Goal: Information Seeking & Learning: Learn about a topic

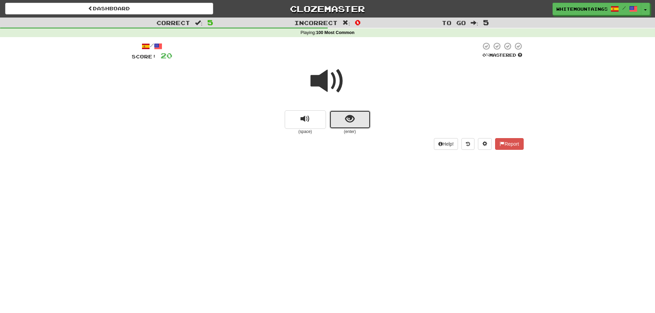
click at [357, 115] on button "show sentence" at bounding box center [349, 119] width 41 height 19
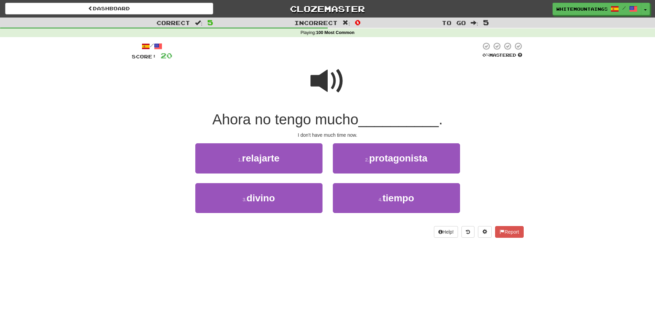
click at [313, 87] on span at bounding box center [328, 81] width 34 height 34
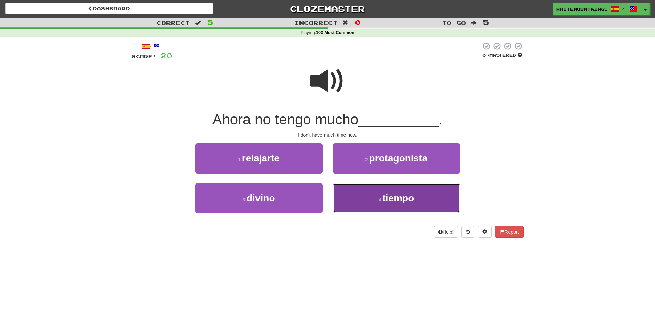
click at [379, 197] on small "4 ." at bounding box center [381, 200] width 4 height 6
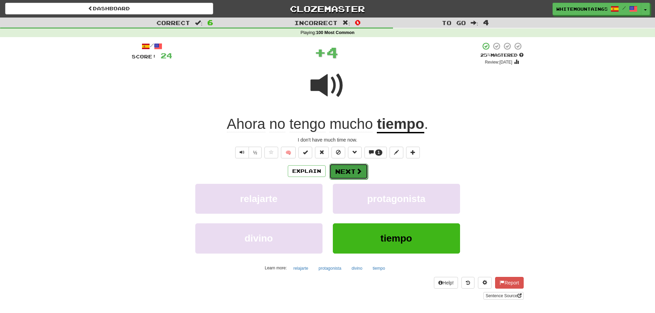
click at [344, 173] on button "Next" at bounding box center [348, 172] width 39 height 16
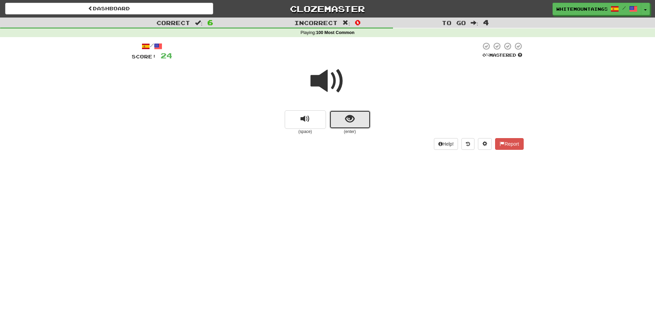
click at [352, 118] on span "show sentence" at bounding box center [349, 119] width 9 height 9
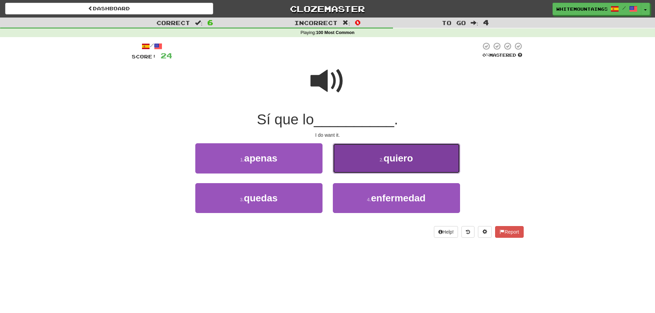
click at [397, 158] on span "quiero" at bounding box center [399, 158] width 30 height 11
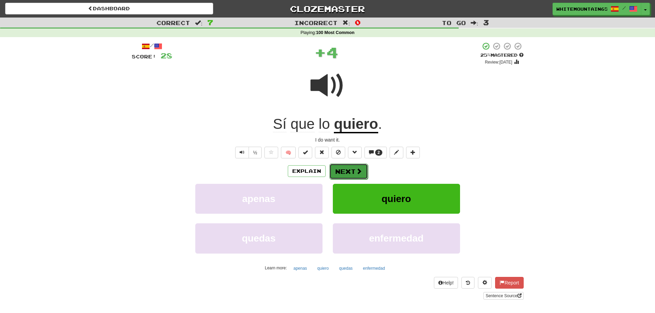
click at [344, 165] on button "Next" at bounding box center [348, 172] width 39 height 16
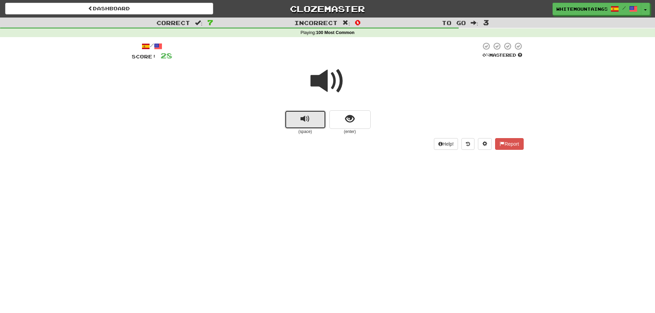
click at [311, 123] on button "replay audio" at bounding box center [305, 119] width 41 height 19
click at [285, 121] on button "replay audio" at bounding box center [305, 119] width 41 height 19
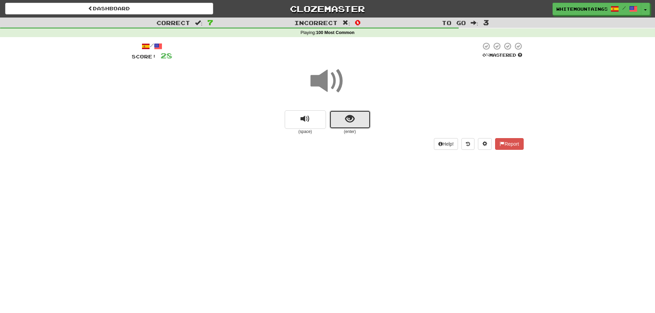
click at [350, 119] on span "show sentence" at bounding box center [349, 119] width 9 height 9
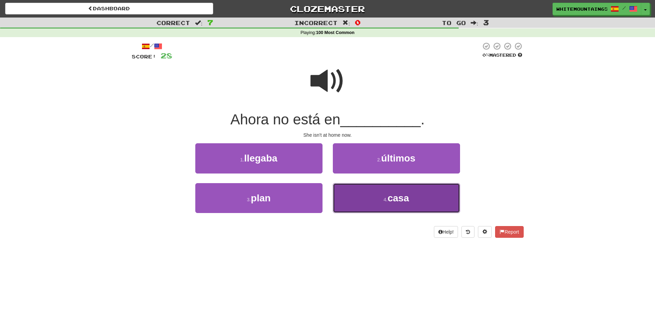
click at [369, 194] on button "4 . casa" at bounding box center [396, 198] width 127 height 30
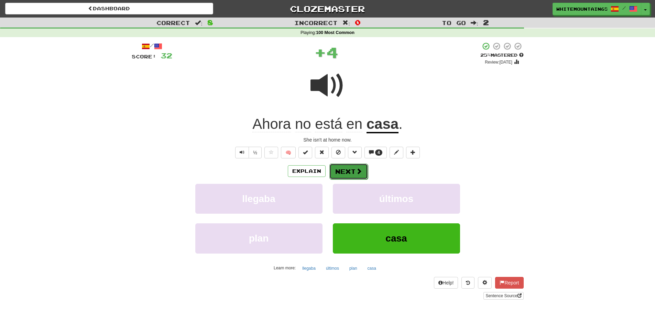
click at [348, 172] on button "Next" at bounding box center [348, 172] width 39 height 16
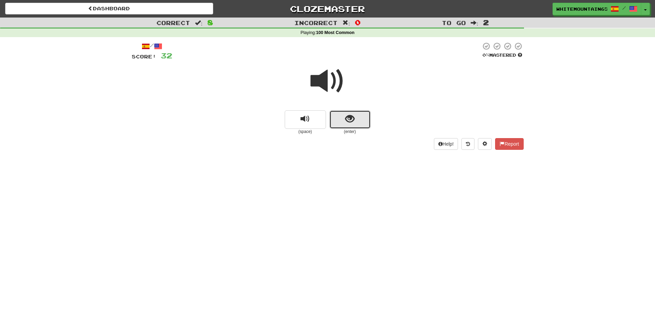
click at [351, 120] on span "show sentence" at bounding box center [349, 119] width 9 height 9
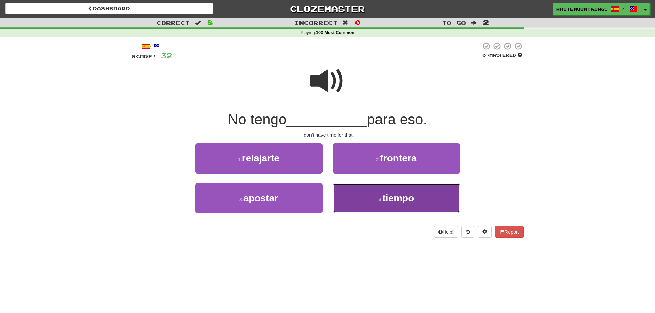
click at [371, 198] on button "4 . tiempo" at bounding box center [396, 198] width 127 height 30
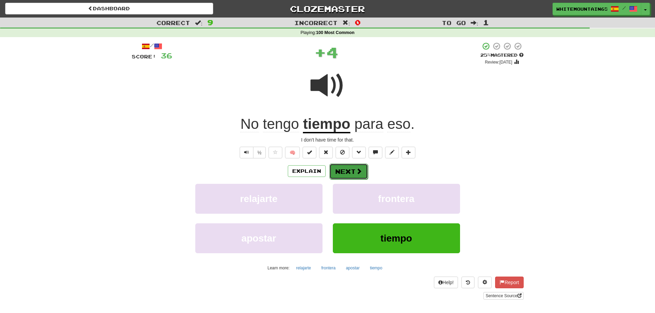
click at [351, 174] on button "Next" at bounding box center [348, 172] width 39 height 16
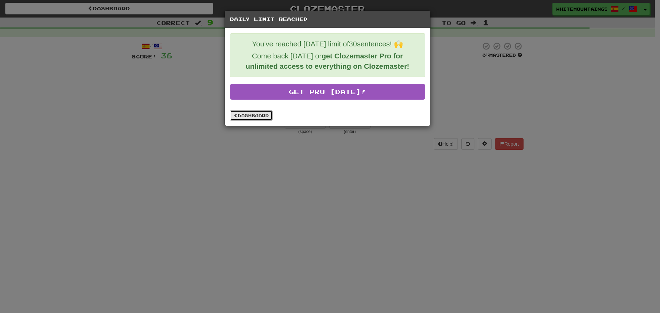
click at [262, 116] on link "Dashboard" at bounding box center [251, 115] width 43 height 10
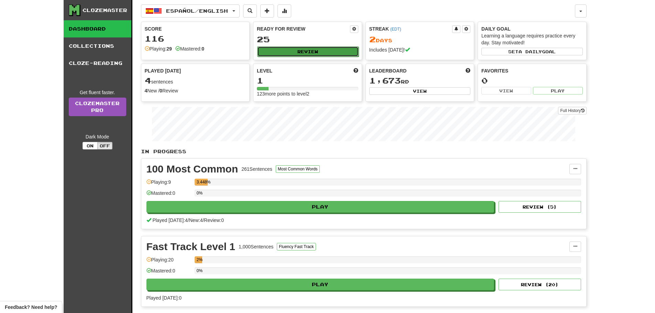
click at [308, 51] on button "Review" at bounding box center [307, 51] width 101 height 10
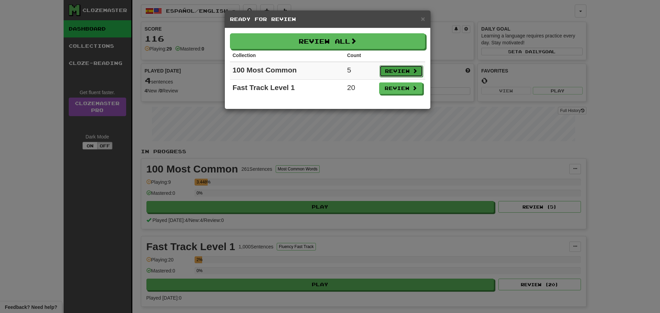
click at [395, 72] on button "Review" at bounding box center [401, 71] width 43 height 12
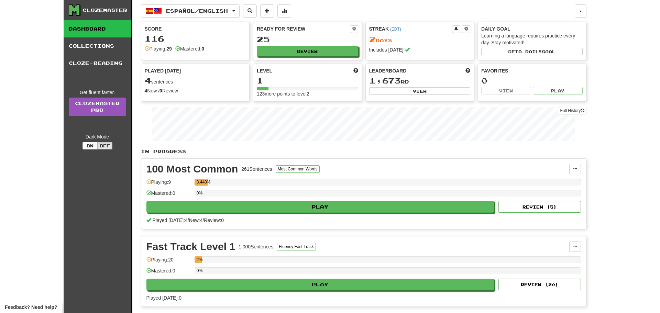
select select "**"
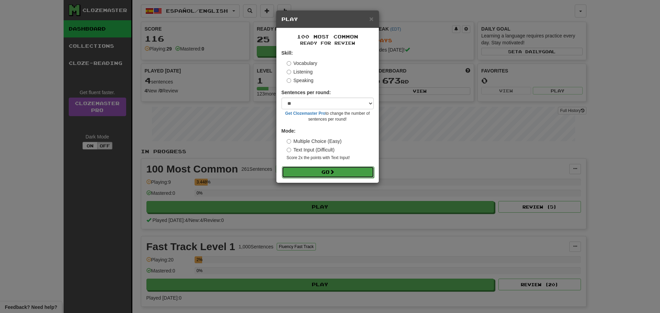
click at [329, 174] on button "Go" at bounding box center [328, 172] width 92 height 12
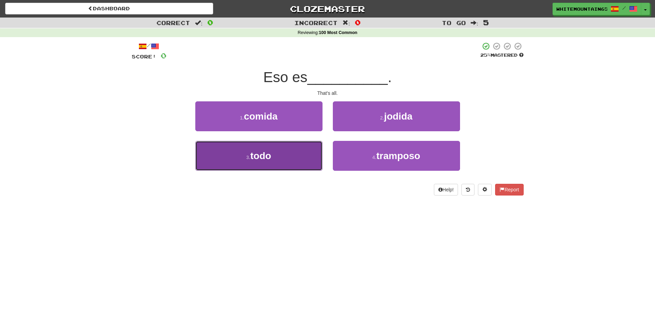
click at [287, 156] on button "3 . todo" at bounding box center [258, 156] width 127 height 30
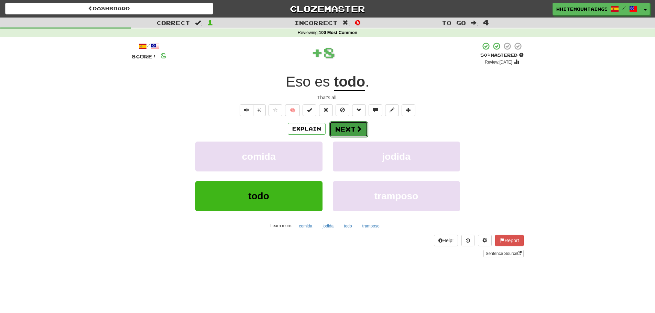
click at [345, 128] on button "Next" at bounding box center [348, 129] width 39 height 16
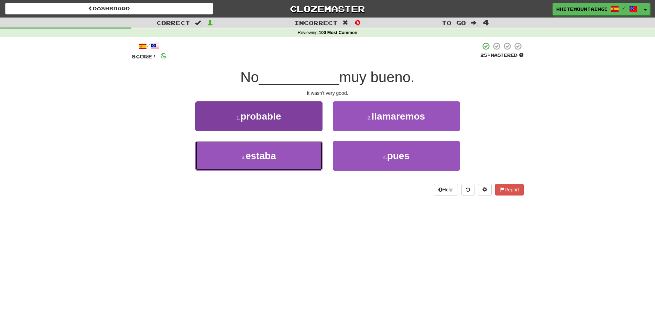
click at [278, 156] on button "3 . estaba" at bounding box center [258, 156] width 127 height 30
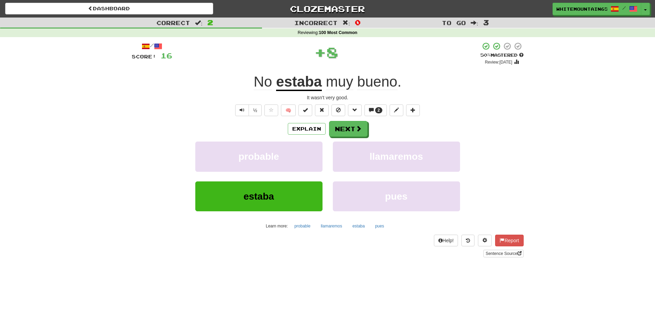
click at [292, 86] on u "estaba" at bounding box center [299, 83] width 46 height 18
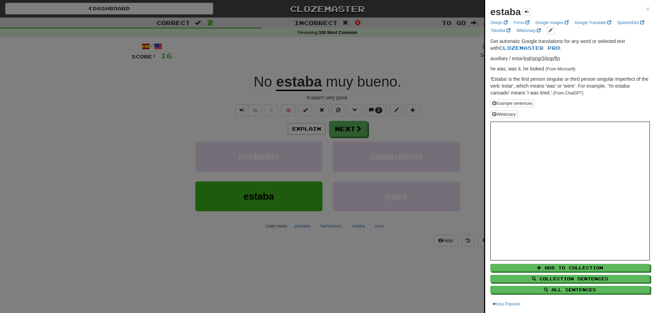
click at [181, 102] on div at bounding box center [327, 156] width 655 height 313
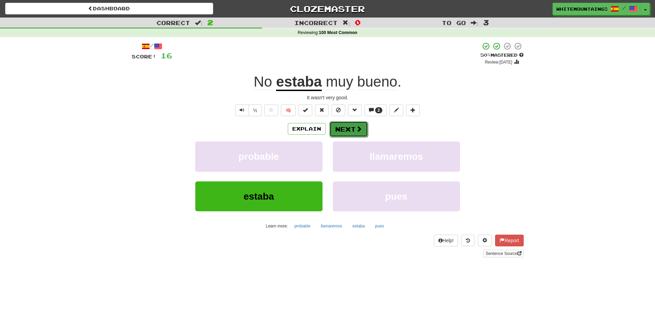
click at [347, 127] on button "Next" at bounding box center [348, 129] width 39 height 16
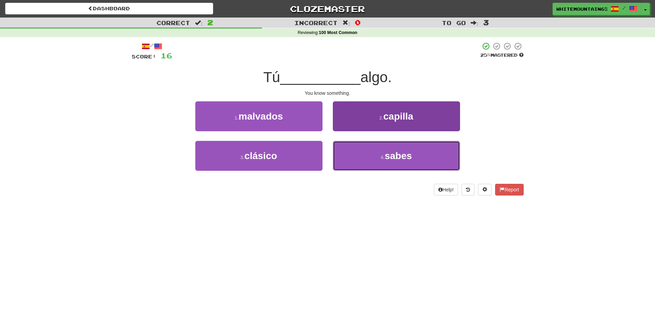
click at [396, 163] on button "4 . sabes" at bounding box center [396, 156] width 127 height 30
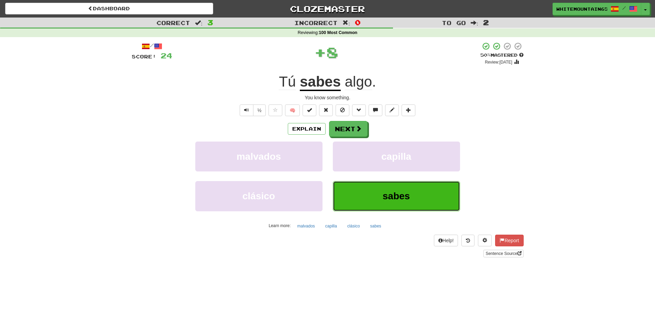
click at [391, 199] on span "sabes" at bounding box center [396, 196] width 27 height 11
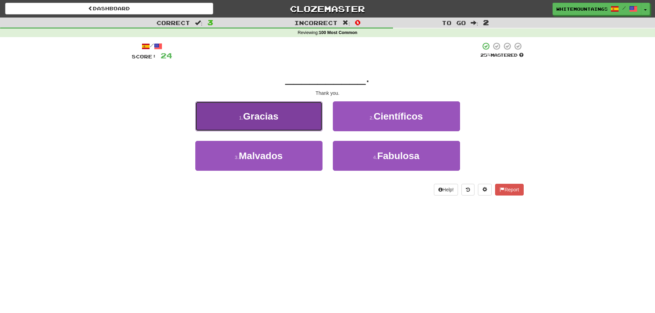
click at [274, 123] on button "1 . Gracias" at bounding box center [258, 116] width 127 height 30
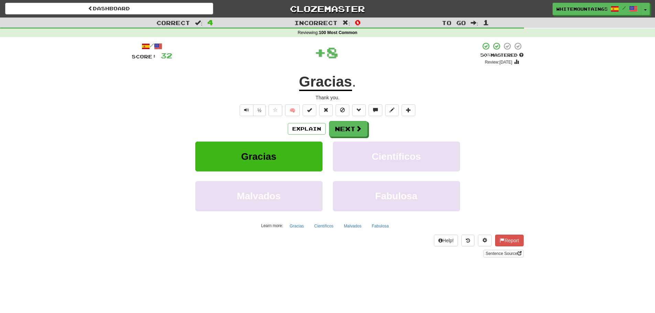
click at [408, 227] on div "Learn more: Gracias Científicos Malvados Fabulosa" at bounding box center [328, 226] width 402 height 10
click at [401, 197] on span "Fabulosa" at bounding box center [396, 196] width 42 height 11
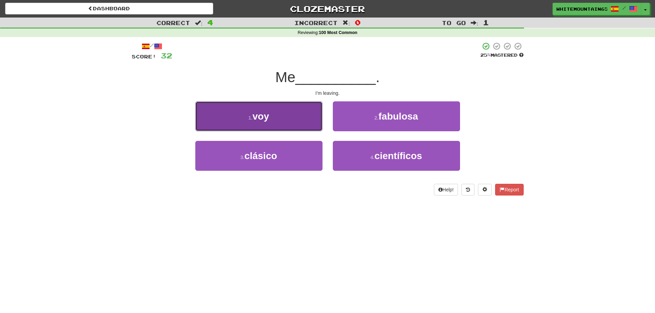
click at [274, 121] on button "1 . voy" at bounding box center [258, 116] width 127 height 30
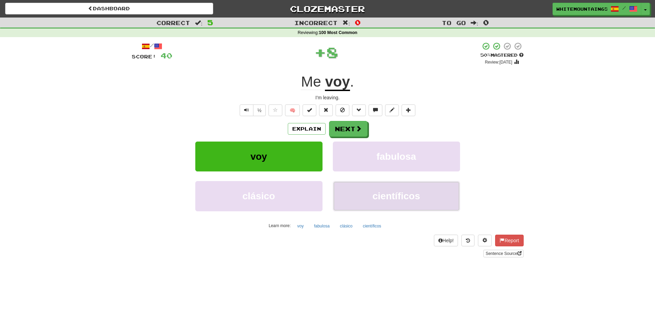
click at [404, 203] on button "científicos" at bounding box center [396, 196] width 127 height 30
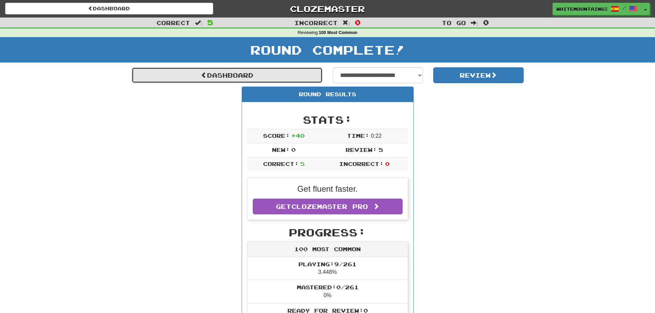
click at [297, 74] on link "Dashboard" at bounding box center [227, 75] width 191 height 16
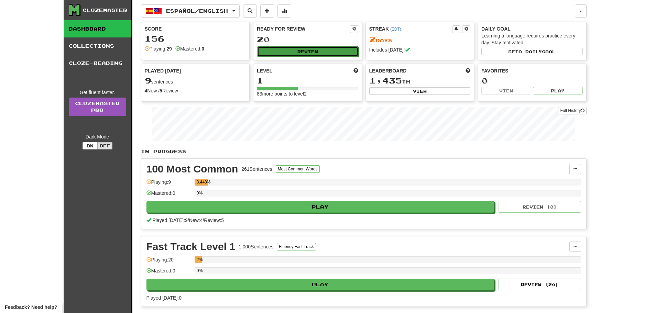
click at [308, 51] on button "Review" at bounding box center [307, 51] width 101 height 10
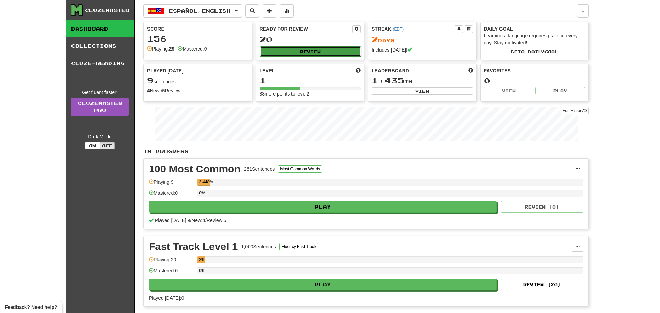
select select "**"
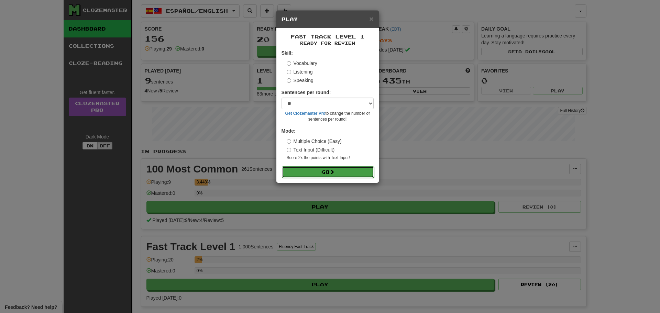
click at [328, 173] on button "Go" at bounding box center [328, 172] width 92 height 12
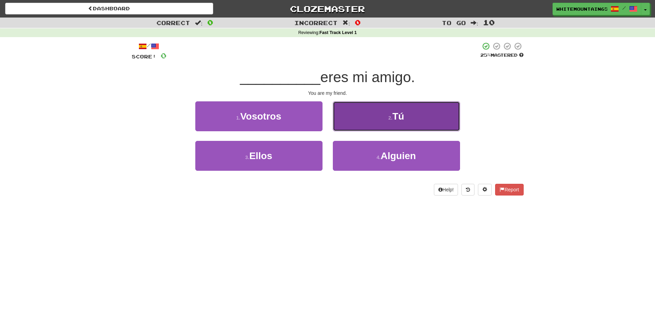
click at [387, 117] on button "2 . Tú" at bounding box center [396, 116] width 127 height 30
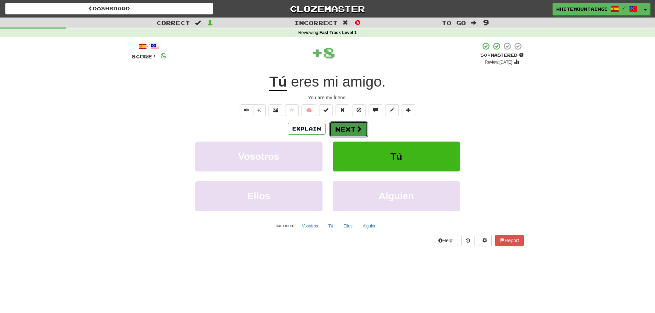
click at [349, 127] on button "Next" at bounding box center [348, 129] width 39 height 16
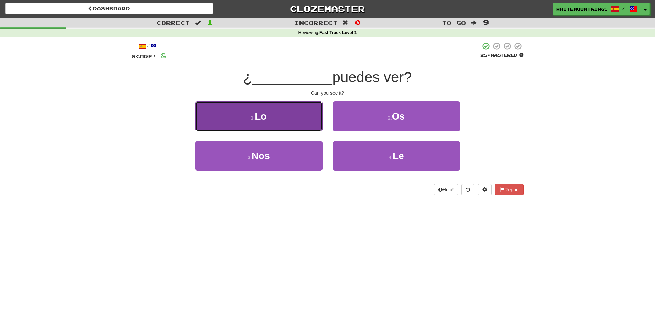
click at [274, 124] on button "1 . Lo" at bounding box center [258, 116] width 127 height 30
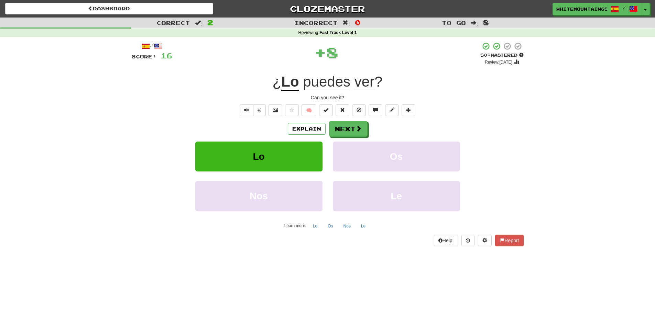
click at [282, 81] on u "Lo" at bounding box center [290, 83] width 18 height 18
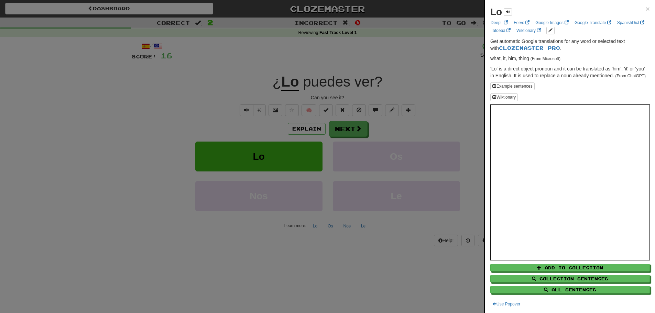
click at [249, 89] on div at bounding box center [327, 156] width 655 height 313
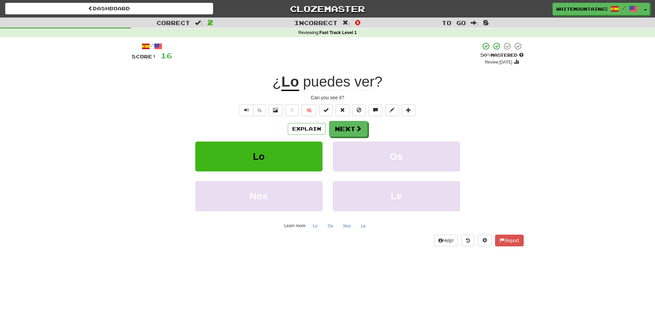
click at [293, 83] on u "Lo" at bounding box center [290, 83] width 18 height 18
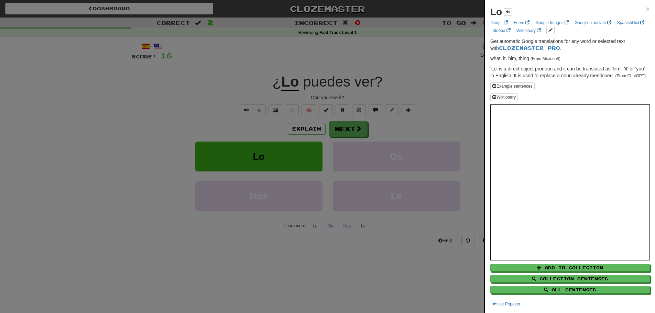
click at [224, 87] on div at bounding box center [327, 156] width 655 height 313
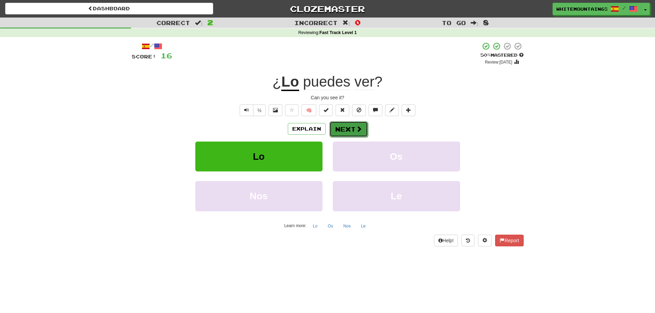
click at [343, 137] on button "Next" at bounding box center [348, 129] width 39 height 16
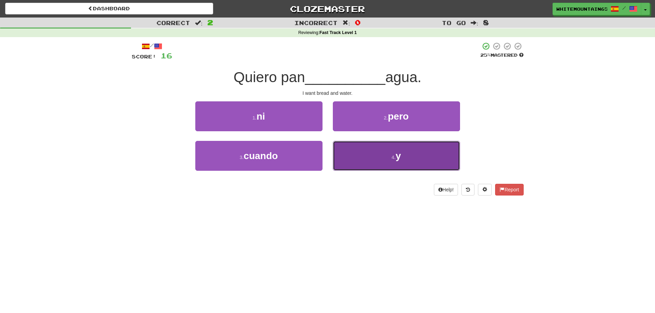
click at [390, 153] on button "4 . y" at bounding box center [396, 156] width 127 height 30
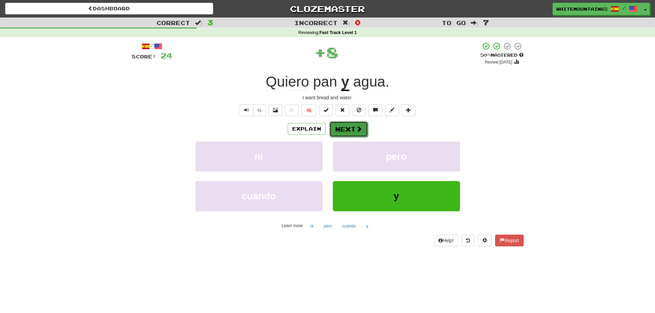
click at [345, 131] on button "Next" at bounding box center [348, 129] width 39 height 16
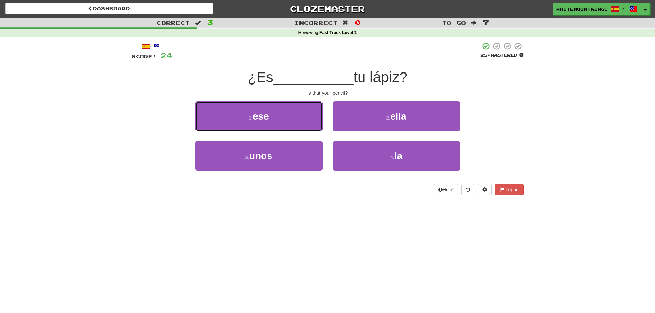
drag, startPoint x: 283, startPoint y: 115, endPoint x: 258, endPoint y: 85, distance: 39.3
click at [258, 85] on div "/ Score: 24 25 % Mastered ¿Es __________ tu lápiz? Is that your pencil? 1 . ese…" at bounding box center [328, 119] width 392 height 154
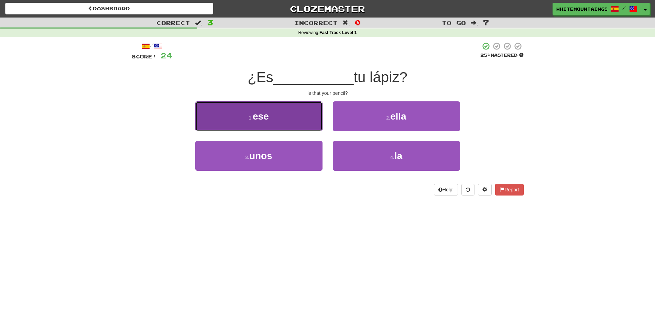
click at [272, 116] on button "1 . ese" at bounding box center [258, 116] width 127 height 30
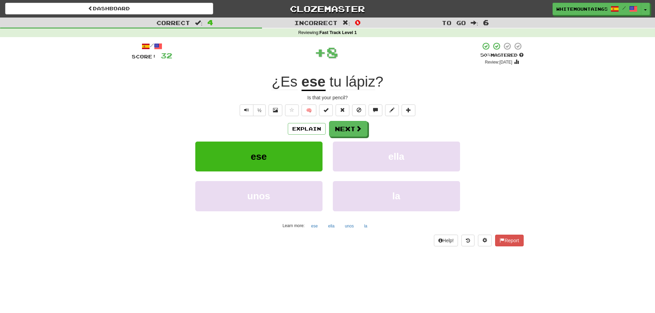
click at [316, 83] on u "ese" at bounding box center [314, 83] width 24 height 18
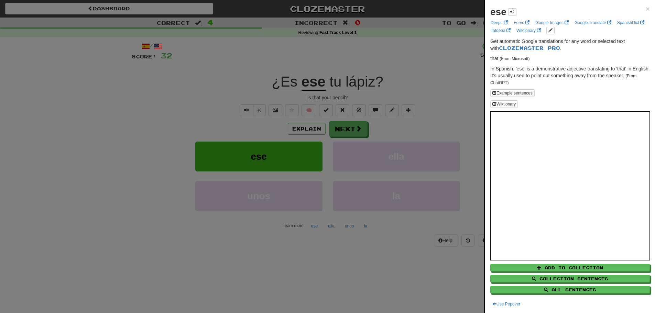
click at [244, 91] on div at bounding box center [327, 156] width 655 height 313
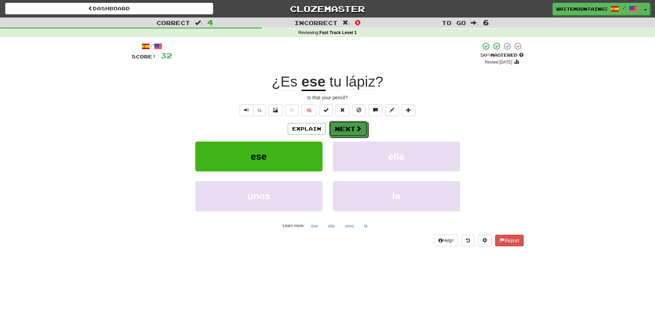
drag, startPoint x: 346, startPoint y: 129, endPoint x: 269, endPoint y: 132, distance: 77.4
click at [269, 132] on div "Explain Next" at bounding box center [328, 129] width 392 height 16
click at [278, 112] on button at bounding box center [276, 111] width 14 height 12
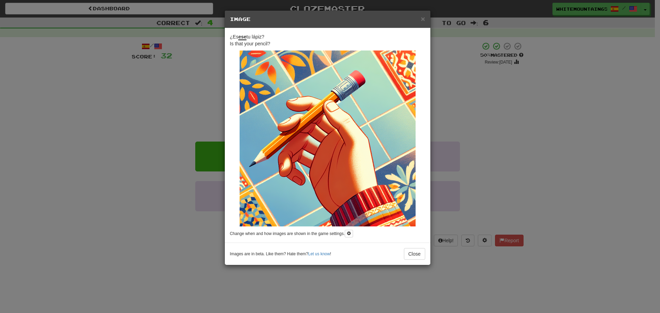
click at [182, 113] on div "× Image ¿Es ese tu lápiz? Is that your pencil? Change when and how images are s…" at bounding box center [330, 156] width 660 height 313
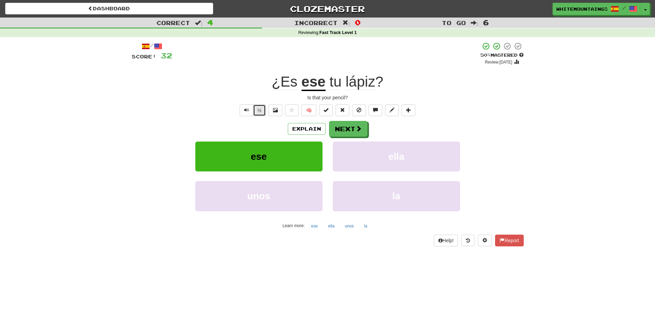
click at [262, 109] on button "½" at bounding box center [259, 111] width 13 height 12
click at [353, 128] on button "Next" at bounding box center [348, 129] width 39 height 16
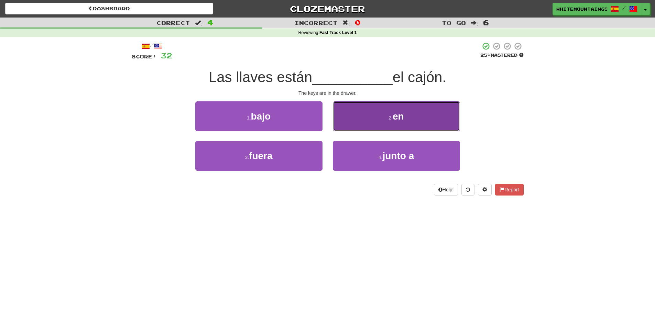
click at [404, 117] on span "en" at bounding box center [398, 116] width 11 height 11
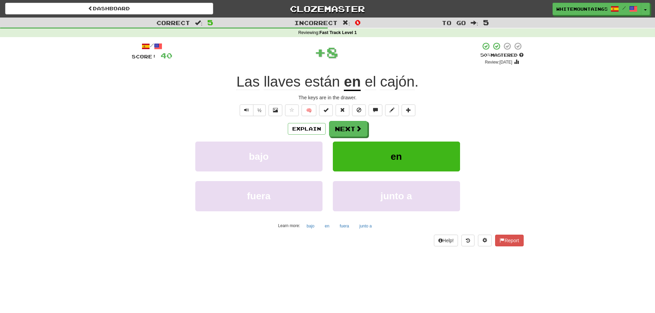
click at [397, 84] on span "cajón" at bounding box center [397, 82] width 34 height 17
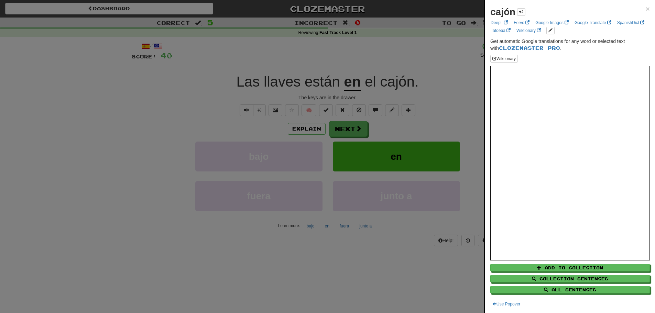
click at [459, 107] on div at bounding box center [327, 156] width 655 height 313
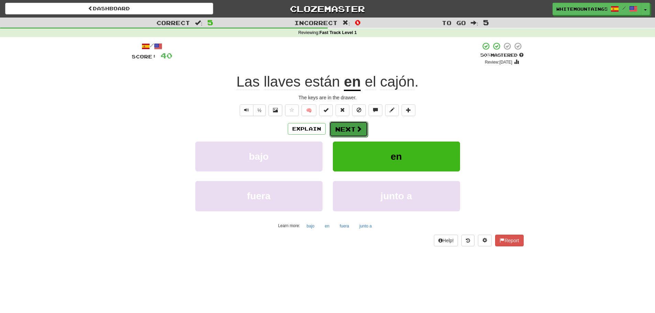
click at [357, 128] on span at bounding box center [359, 129] width 6 height 6
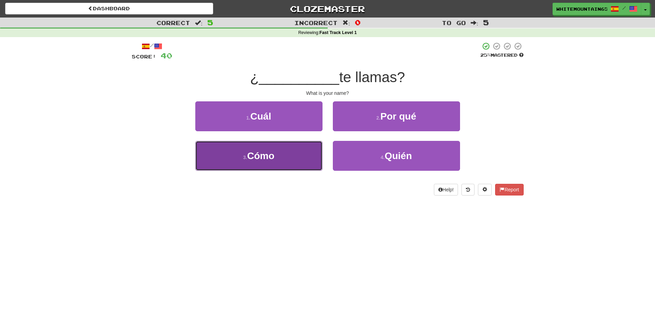
click at [281, 156] on button "3 . Cómo" at bounding box center [258, 156] width 127 height 30
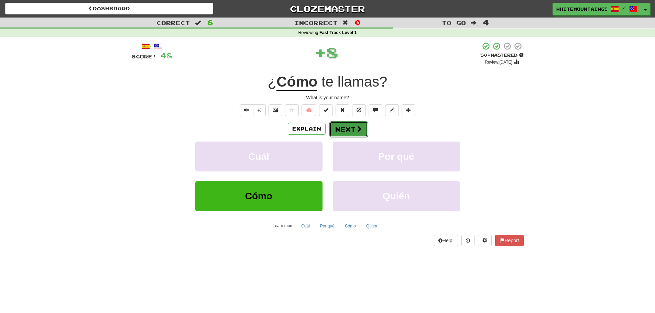
click at [354, 127] on button "Next" at bounding box center [348, 129] width 39 height 16
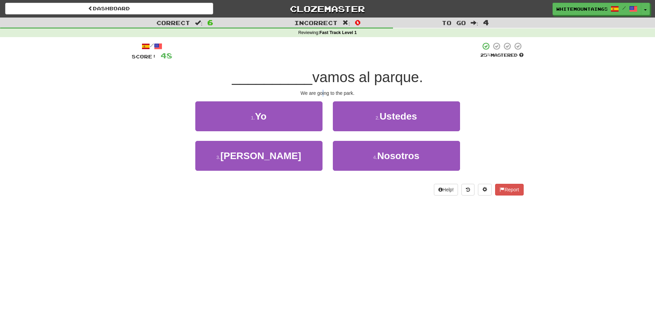
click at [323, 94] on div "We are going to the park." at bounding box center [328, 93] width 392 height 7
copy div "i"
click at [328, 100] on div "/ Score: 48 25 % Mastered __________ vamos al parque. We are going to the park.…" at bounding box center [328, 119] width 392 height 154
click at [328, 102] on div "2 . Ustedes" at bounding box center [397, 121] width 138 height 40
click at [324, 95] on div "We are going to the park." at bounding box center [328, 93] width 392 height 7
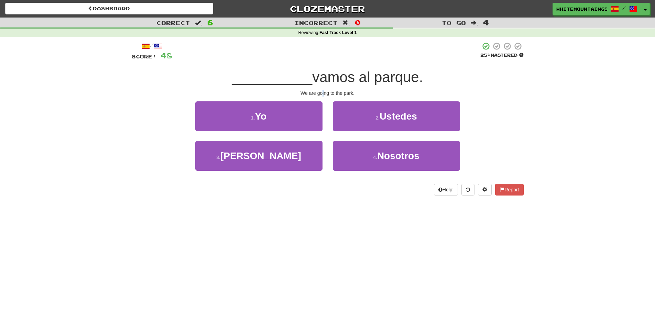
copy div "i"
click at [327, 102] on div "1 . Yo" at bounding box center [259, 121] width 138 height 40
click at [328, 101] on div "2 . Ustedes" at bounding box center [397, 121] width 138 height 40
click at [328, 94] on div "We are going to the park." at bounding box center [328, 93] width 392 height 7
copy div "g"
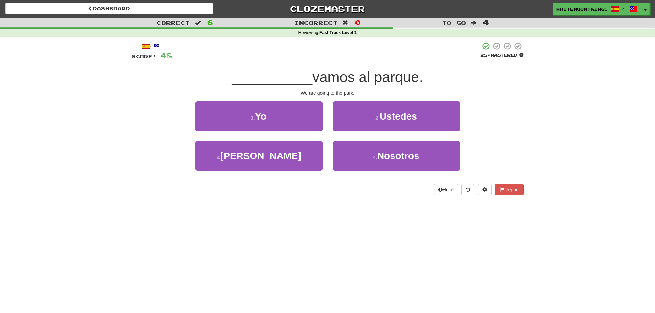
click at [329, 100] on div "/ Score: 48 25 % Mastered __________ vamos al parque. We are going to the park.…" at bounding box center [328, 119] width 392 height 154
click at [328, 102] on div "2 . Ustedes" at bounding box center [397, 121] width 138 height 40
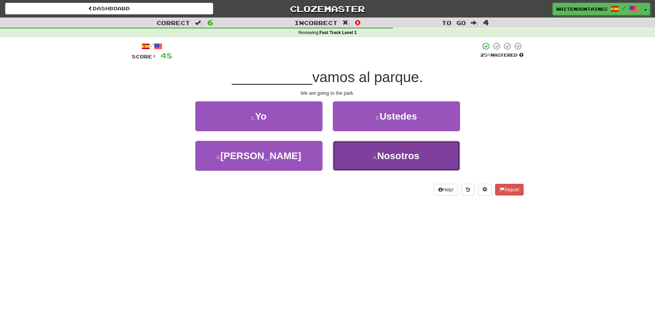
click at [387, 153] on span "Nosotros" at bounding box center [398, 156] width 42 height 11
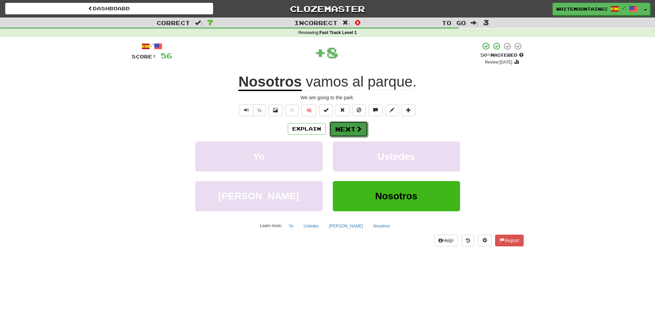
click at [350, 129] on button "Next" at bounding box center [348, 129] width 39 height 16
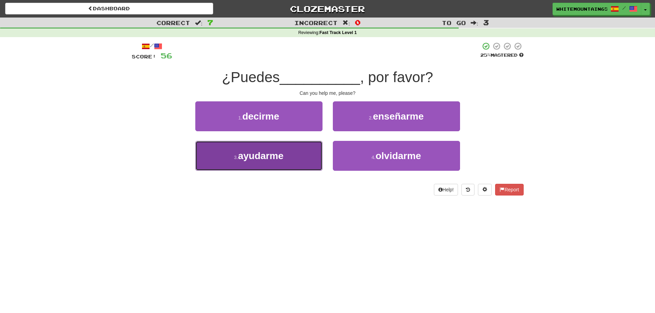
click at [283, 151] on span "ayudarme" at bounding box center [260, 156] width 45 height 11
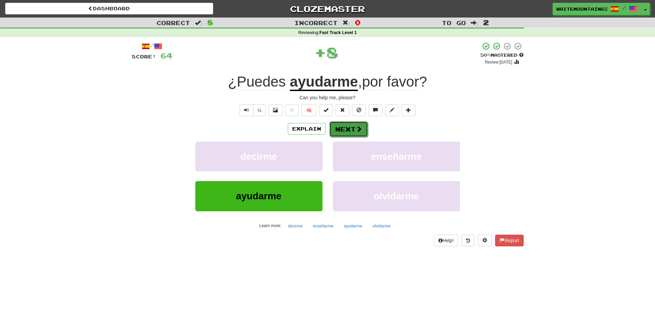
click at [352, 133] on button "Next" at bounding box center [348, 129] width 39 height 16
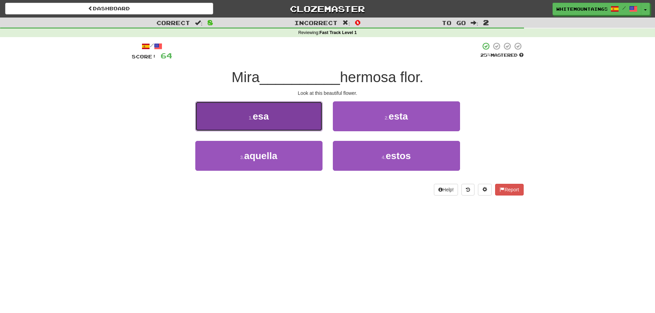
click at [284, 121] on button "1 . esa" at bounding box center [258, 116] width 127 height 30
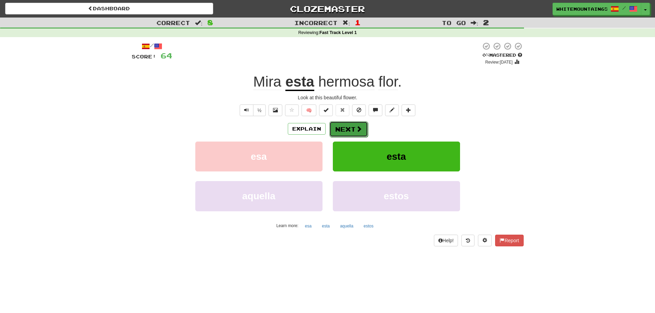
click at [344, 130] on button "Next" at bounding box center [348, 129] width 39 height 16
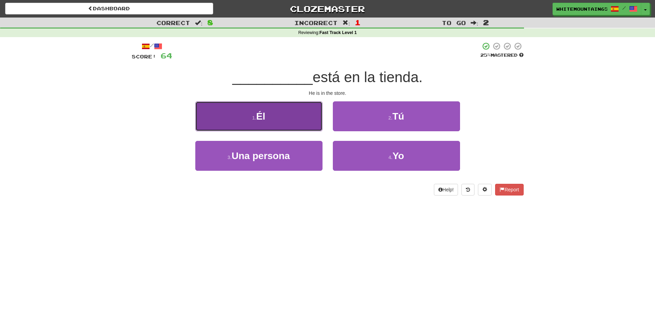
click at [288, 113] on button "1 . Él" at bounding box center [258, 116] width 127 height 30
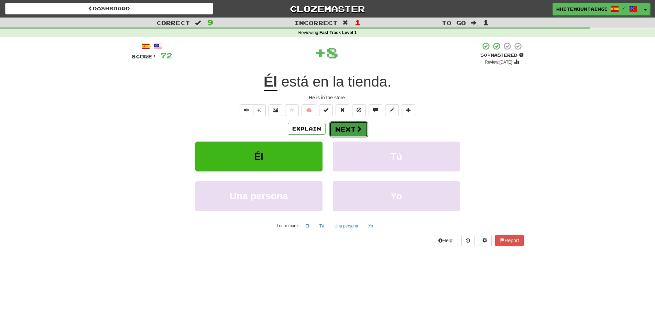
click at [352, 124] on button "Next" at bounding box center [348, 129] width 39 height 16
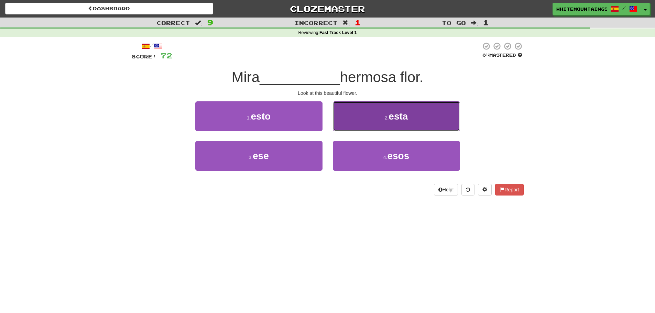
click at [393, 113] on span "esta" at bounding box center [398, 116] width 19 height 11
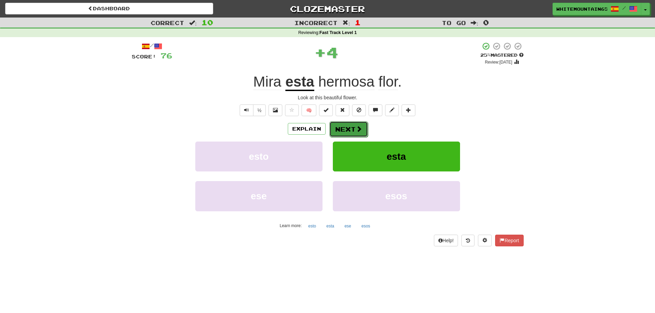
click at [350, 129] on button "Next" at bounding box center [348, 129] width 39 height 16
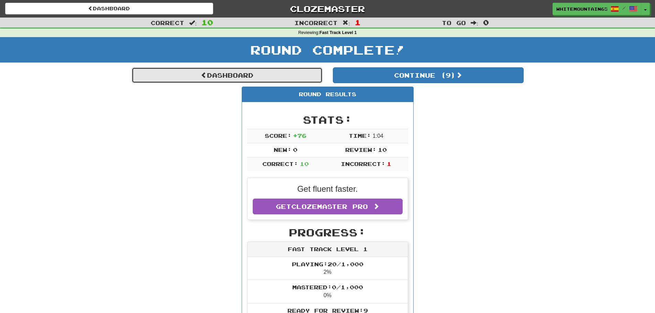
click at [256, 78] on link "Dashboard" at bounding box center [227, 75] width 191 height 16
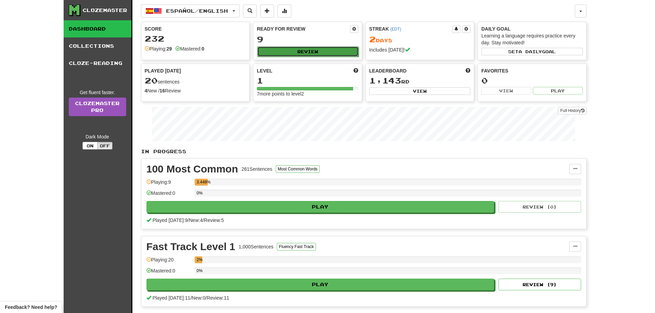
click at [317, 53] on button "Review" at bounding box center [307, 51] width 101 height 10
select select "**"
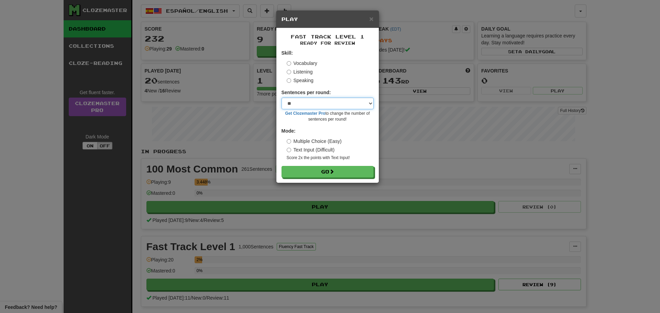
click at [370, 102] on select "* ** ** ** ** ** *** ********" at bounding box center [328, 104] width 92 height 12
drag, startPoint x: 336, startPoint y: 177, endPoint x: 326, endPoint y: 170, distance: 11.6
click at [326, 170] on button "Go" at bounding box center [328, 172] width 92 height 12
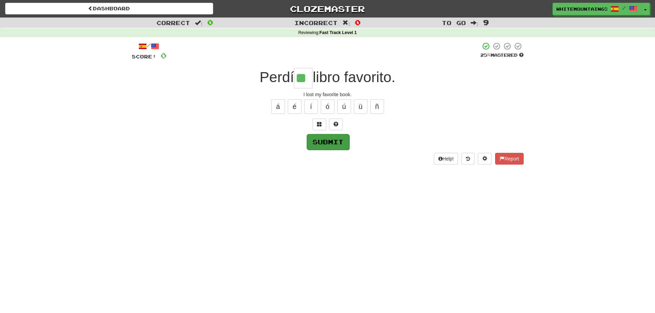
type input "**"
click at [332, 144] on button "Submit" at bounding box center [328, 142] width 43 height 16
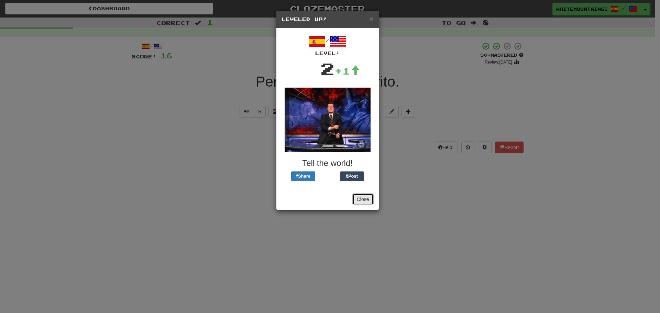
click at [366, 202] on button "Close" at bounding box center [362, 200] width 21 height 12
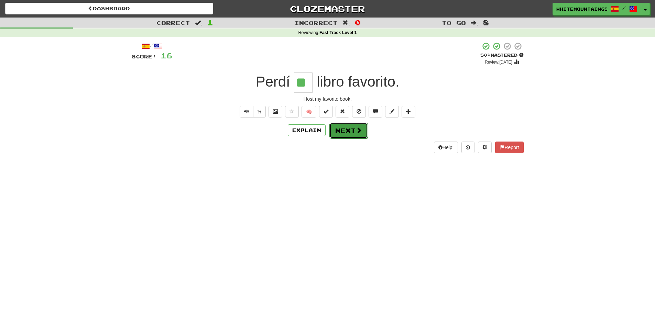
click at [350, 135] on button "Next" at bounding box center [348, 131] width 39 height 16
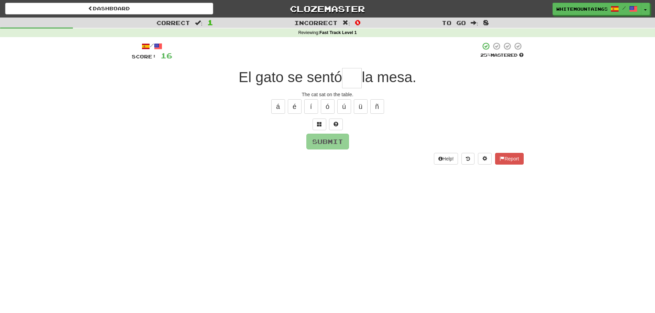
click at [348, 79] on input "text" at bounding box center [352, 78] width 20 height 20
type input "**"
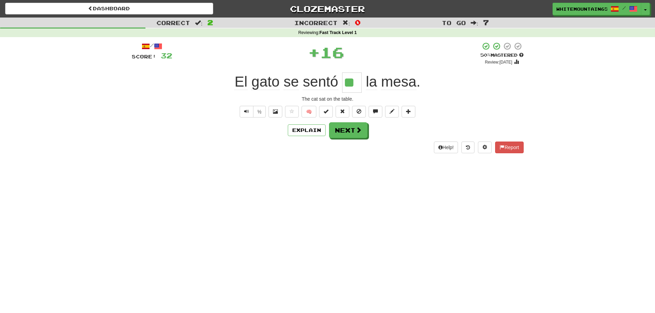
scroll to position [0, 0]
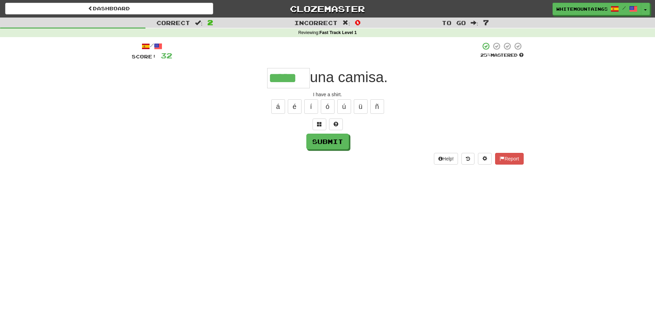
type input "*****"
type input "*"
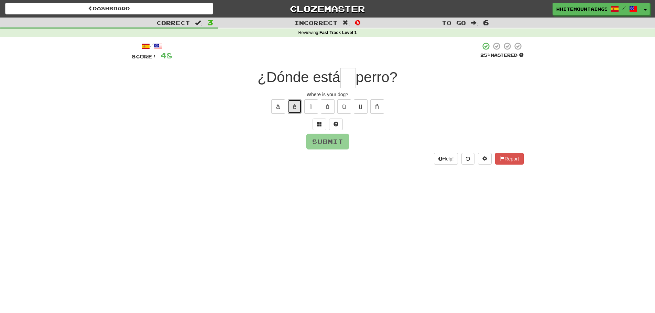
click at [295, 107] on button "é" at bounding box center [295, 106] width 14 height 14
type input "*"
type input "**"
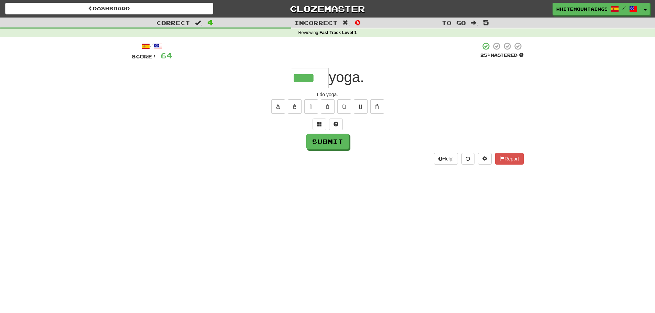
type input "****"
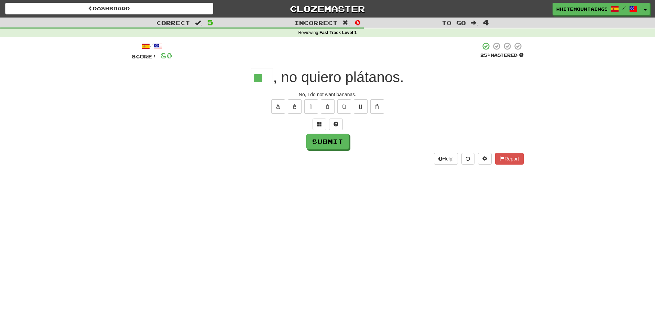
type input "**"
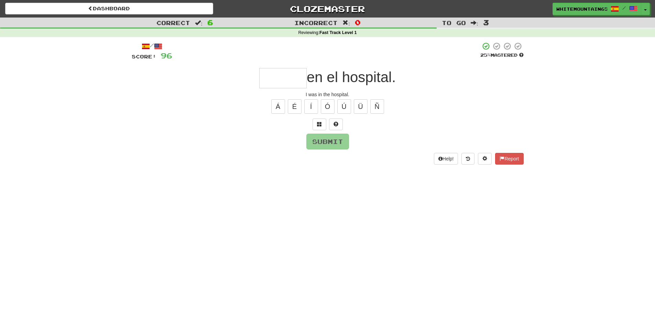
type input "*"
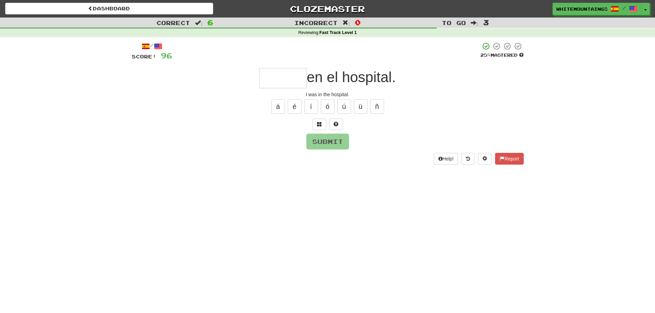
type input "*"
type input "******"
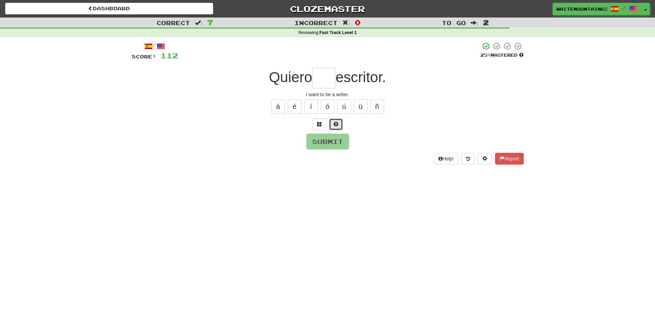
click at [339, 124] on button at bounding box center [336, 125] width 14 height 12
type input "***"
click at [331, 143] on button "Submit" at bounding box center [327, 142] width 43 height 16
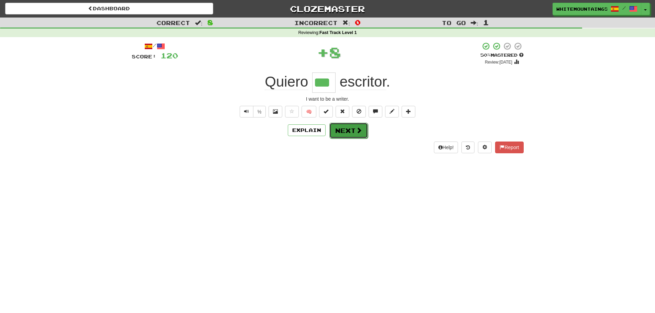
click at [349, 131] on button "Next" at bounding box center [348, 131] width 39 height 16
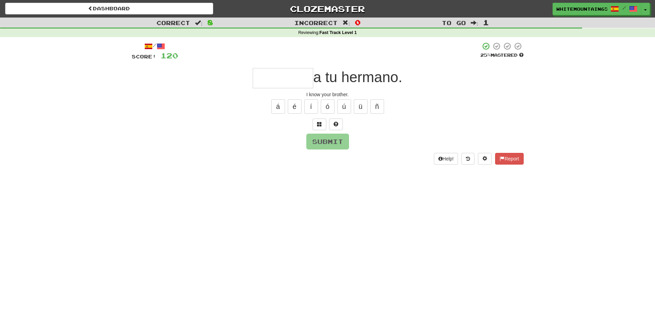
click at [323, 96] on div "I know your brother." at bounding box center [328, 94] width 392 height 7
click at [296, 79] on input "text" at bounding box center [283, 78] width 61 height 20
type input "*******"
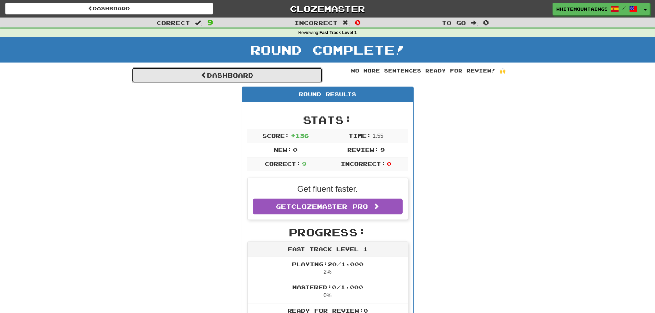
click at [238, 78] on link "Dashboard" at bounding box center [227, 75] width 191 height 16
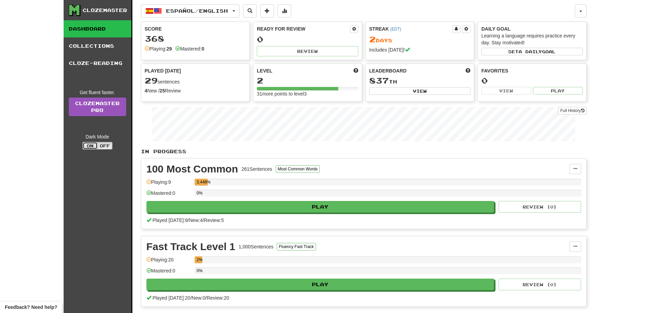
click at [87, 148] on button "On" at bounding box center [90, 146] width 15 height 8
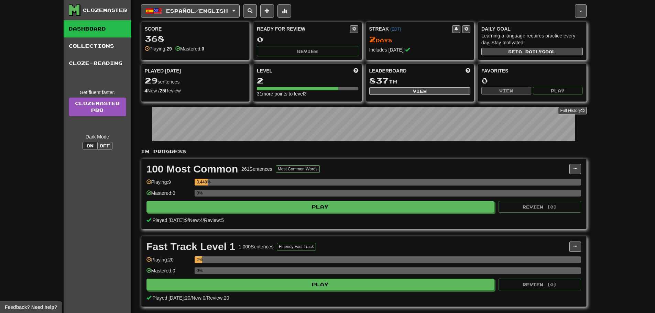
click at [361, 105] on div "Full History" at bounding box center [364, 125] width 446 height 43
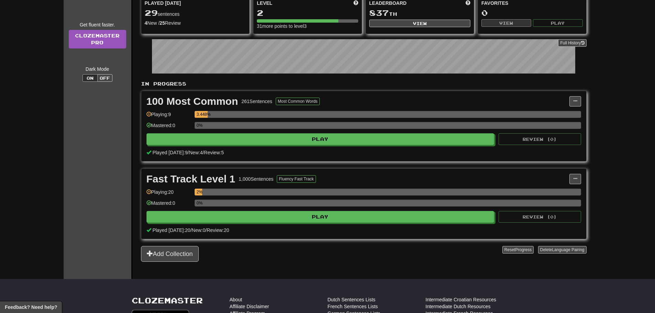
scroll to position [69, 0]
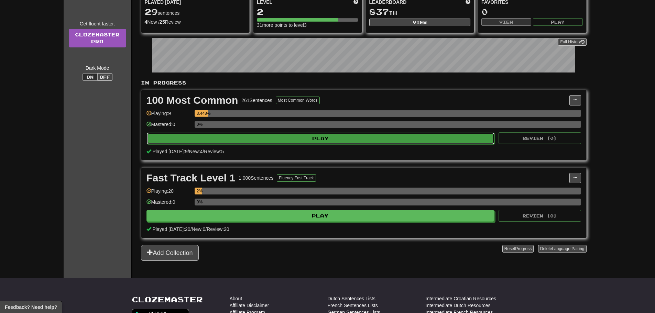
click at [329, 135] on button "Play" at bounding box center [321, 139] width 348 height 12
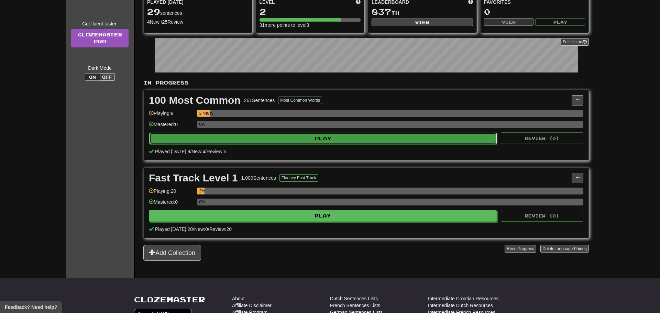
select select "**"
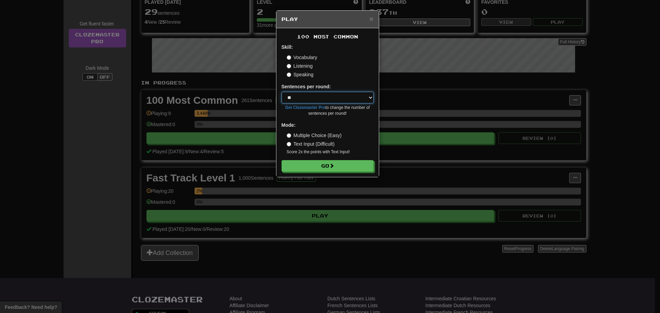
click at [303, 97] on select "* ** ** ** ** ** *** ********" at bounding box center [328, 98] width 92 height 12
click at [282, 92] on select "* ** ** ** ** ** *** ********" at bounding box center [328, 98] width 92 height 12
click at [374, 20] on div "× Play" at bounding box center [327, 20] width 102 height 18
click at [372, 19] on span "×" at bounding box center [371, 19] width 4 height 8
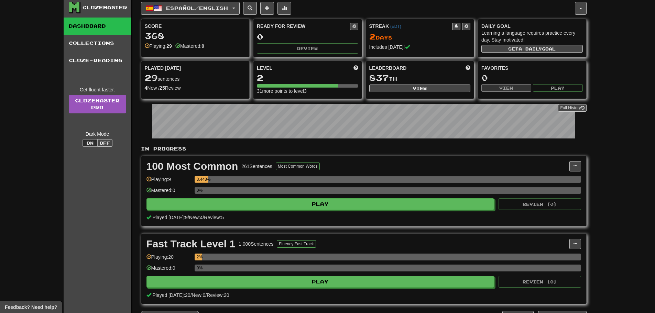
scroll to position [0, 0]
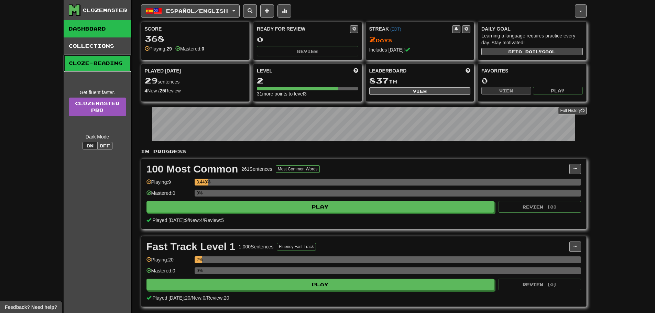
click at [90, 58] on link "Cloze-Reading" at bounding box center [98, 63] width 68 height 17
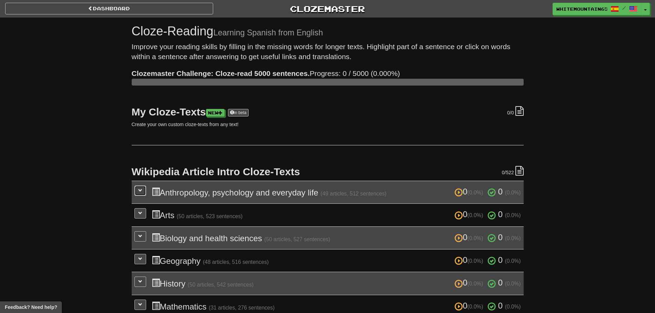
click at [138, 193] on button at bounding box center [140, 191] width 12 height 10
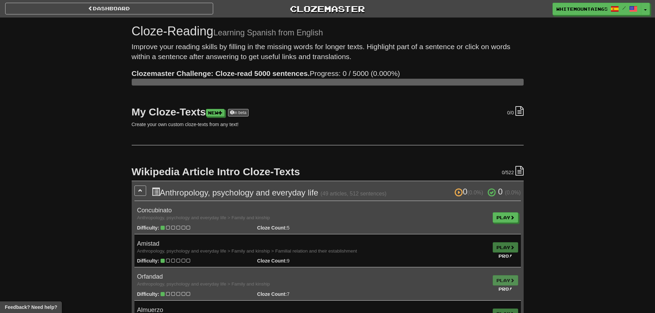
click at [502, 257] on small "Pro!" at bounding box center [506, 256] width 14 height 5
click at [220, 113] on link "New" at bounding box center [215, 113] width 19 height 8
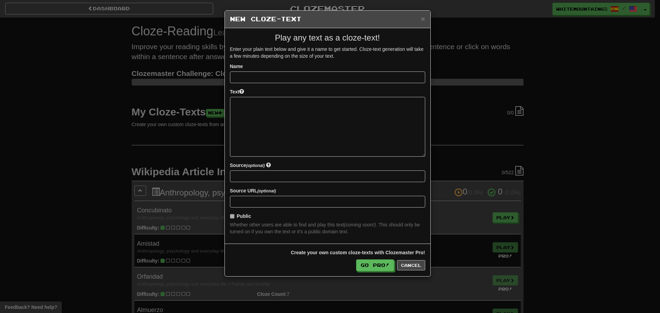
click at [106, 120] on div "× New Cloze-Text Play any text as a cloze-text! Enter your plain text below and…" at bounding box center [330, 156] width 660 height 313
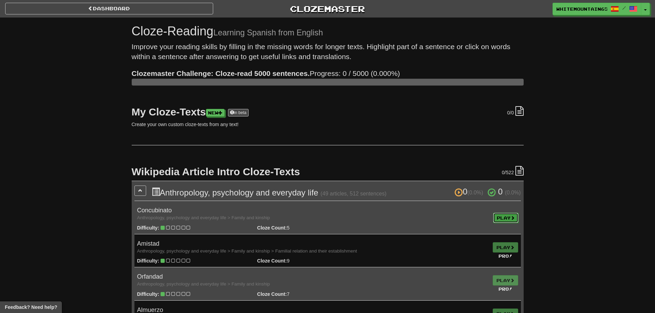
click at [502, 217] on link "Play" at bounding box center [505, 218] width 25 height 10
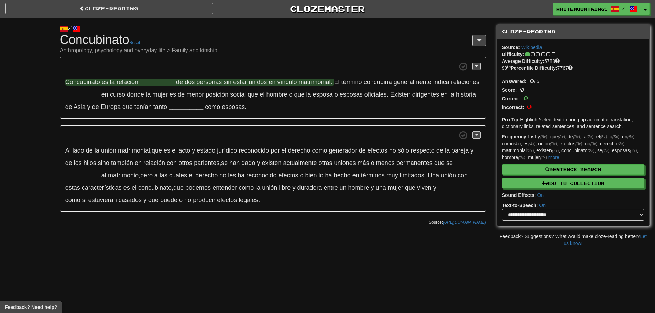
click at [144, 82] on strong "__________" at bounding box center [157, 82] width 34 height 7
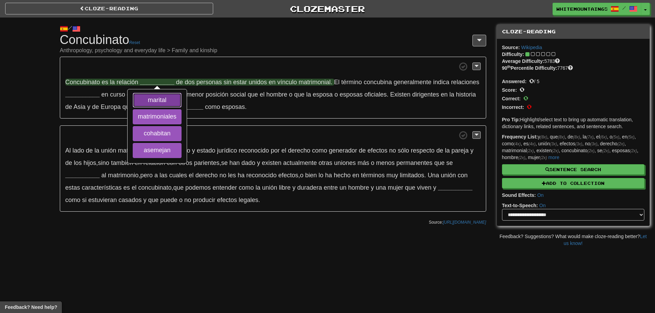
click at [164, 100] on button "marital" at bounding box center [157, 100] width 49 height 15
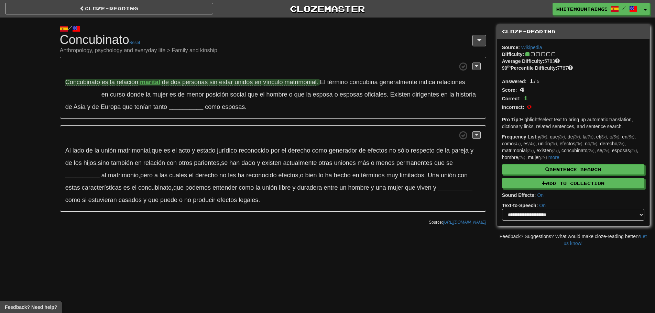
click at [87, 82] on span "Concubinato" at bounding box center [82, 82] width 35 height 7
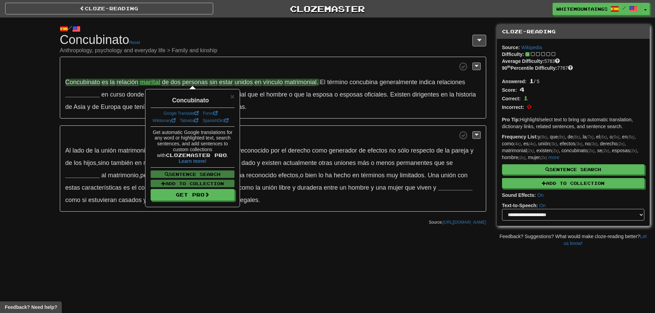
click at [231, 67] on span at bounding box center [272, 66] width 415 height 9
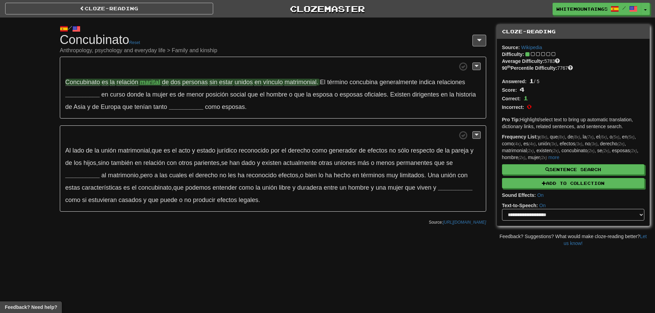
click at [276, 83] on span "vínculo" at bounding box center [273, 82] width 20 height 7
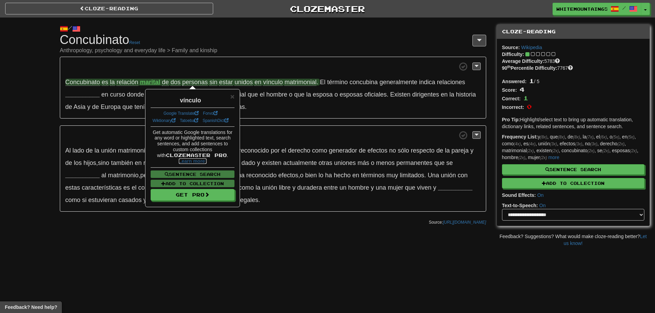
click at [195, 161] on strong "Learn more!" at bounding box center [193, 162] width 28 height 6
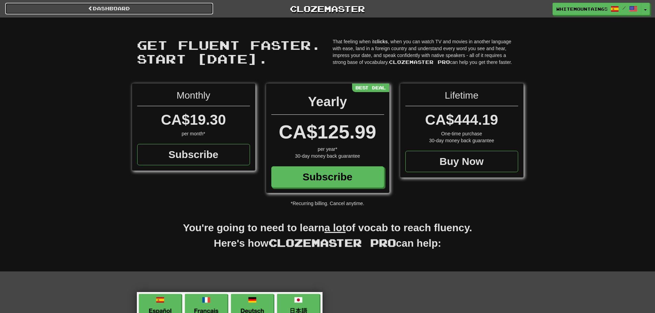
click at [112, 8] on link "Dashboard" at bounding box center [109, 9] width 208 height 12
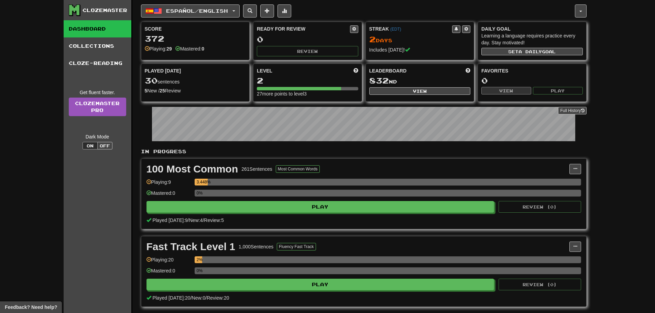
click at [251, 62] on div "Score 372 Playing: 29 Mastered: 0 Ready for Review 0 Review Streak ( EDT ) 2 Da…" at bounding box center [364, 62] width 446 height 80
click at [80, 48] on link "Collections" at bounding box center [98, 45] width 68 height 17
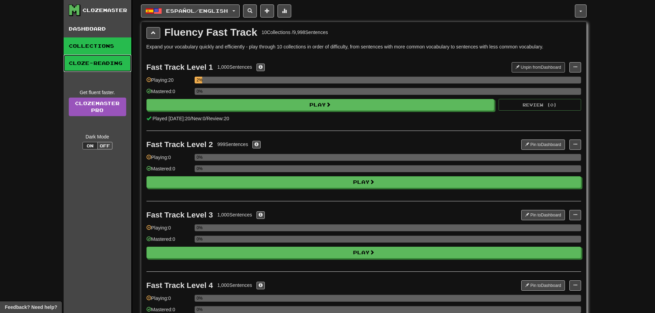
click at [83, 60] on link "Cloze-Reading" at bounding box center [98, 63] width 68 height 17
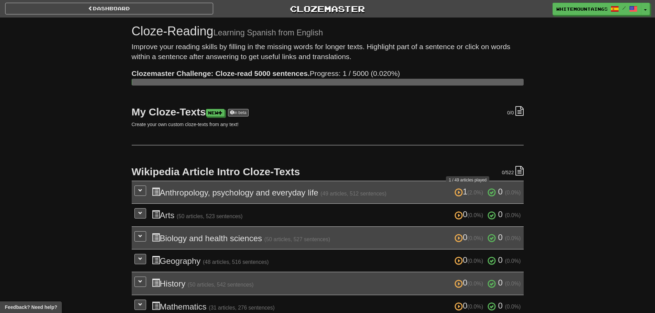
click at [456, 191] on span at bounding box center [459, 192] width 8 height 8
click at [307, 194] on h3 "1 (2.0%) 0 (0.0%) Anthropology, psychology and everyday life (49 articles, 512 …" at bounding box center [336, 192] width 369 height 10
click at [138, 191] on span at bounding box center [140, 190] width 4 height 4
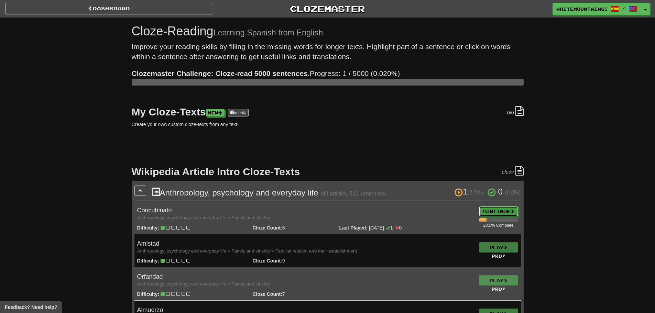
drag, startPoint x: 492, startPoint y: 211, endPoint x: 369, endPoint y: 180, distance: 126.7
click at [492, 211] on link "Continue" at bounding box center [498, 211] width 39 height 10
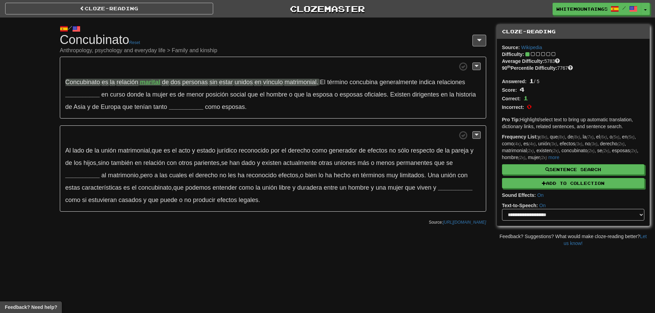
click at [80, 28] on span at bounding box center [76, 29] width 8 height 8
click at [80, 27] on span at bounding box center [76, 29] width 8 height 8
click at [55, 28] on div "/ Cloze-[GEOGRAPHIC_DATA] Concubinato Reset Anthropology, psychology and everyd…" at bounding box center [273, 123] width 437 height 211
click at [61, 28] on span at bounding box center [64, 29] width 8 height 8
click at [80, 27] on span at bounding box center [76, 29] width 8 height 8
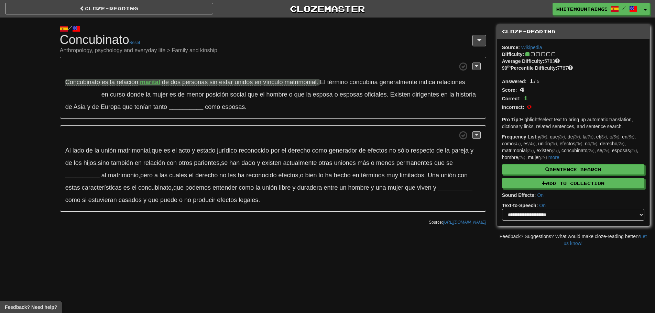
click at [80, 27] on span at bounding box center [76, 29] width 8 height 8
click at [377, 39] on h1 "Cloze-Reading Concubinato Reset Anthropology, psychology and everyday life > Fa…" at bounding box center [273, 43] width 426 height 21
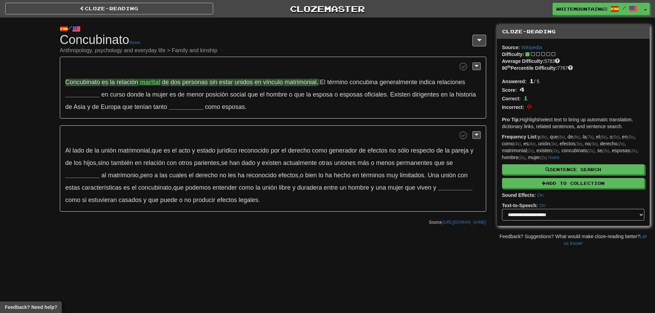
click at [275, 82] on span "vínculo" at bounding box center [273, 82] width 20 height 7
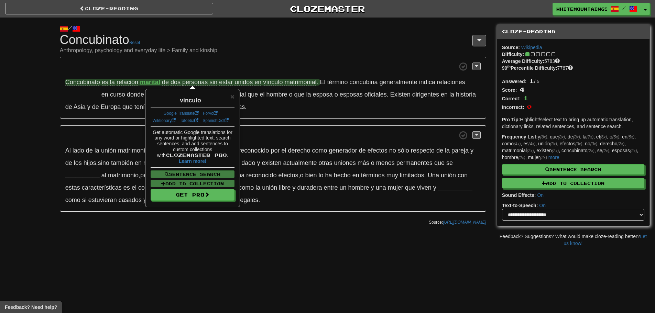
click at [207, 173] on div "Get automatic Google translations for any word or highlighted text, search sent…" at bounding box center [193, 166] width 84 height 72
click at [181, 112] on link "Google Translate" at bounding box center [181, 113] width 35 height 5
click at [326, 68] on span at bounding box center [272, 66] width 415 height 9
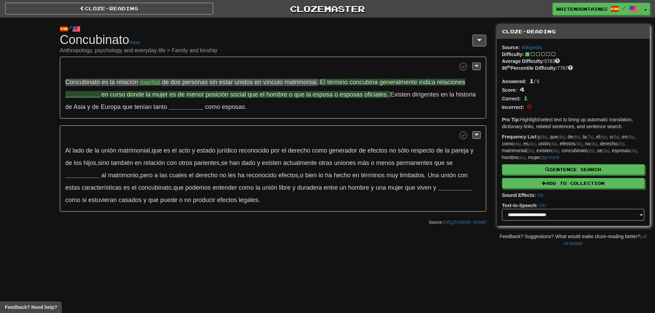
click at [76, 95] on strong "__________" at bounding box center [82, 94] width 34 height 7
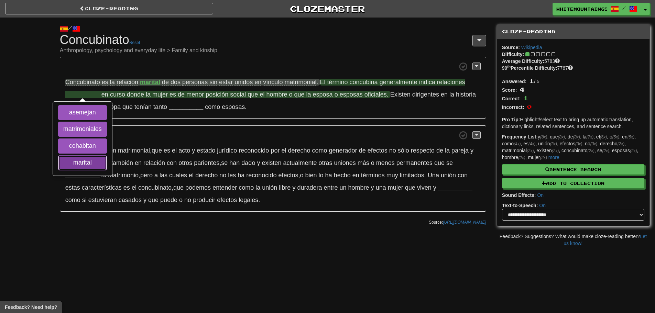
click at [91, 162] on button "marital" at bounding box center [82, 162] width 49 height 15
click at [85, 130] on button "matrimoniales" at bounding box center [82, 129] width 49 height 15
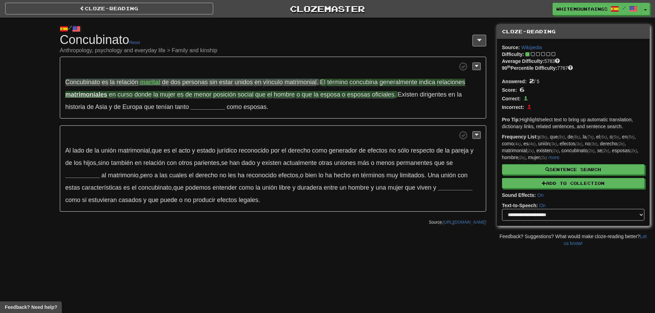
click at [333, 101] on p "Concubinato es la relación marital de dos personas sin estar unidos en vínculo …" at bounding box center [273, 88] width 426 height 62
click at [126, 95] on span "curso" at bounding box center [125, 94] width 15 height 7
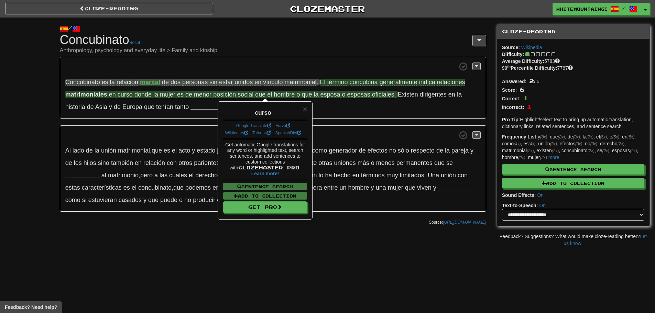
click at [126, 95] on span "curso" at bounding box center [125, 94] width 15 height 7
click at [155, 100] on p "Concubinato es la relación marital de dos personas sin estar unidos en vínculo …" at bounding box center [273, 88] width 426 height 62
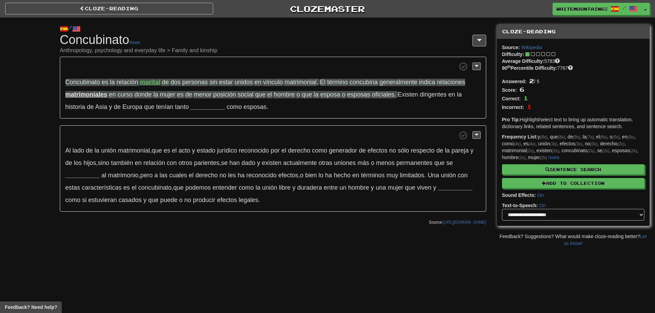
click at [318, 104] on p "Concubinato es la relación marital de dos personas sin estar unidos en vínculo …" at bounding box center [273, 88] width 426 height 62
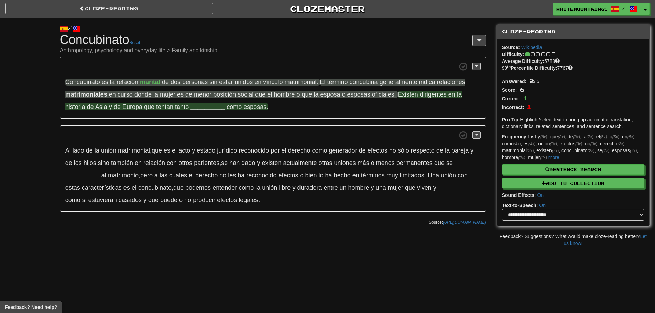
click at [161, 108] on span "tenían" at bounding box center [164, 107] width 17 height 7
click at [207, 108] on strong "__________" at bounding box center [208, 107] width 34 height 7
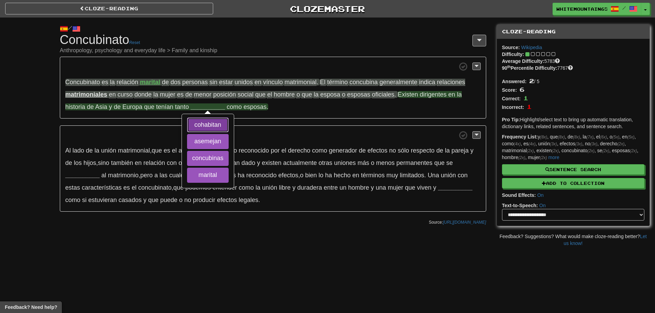
click at [211, 129] on button "cohabitan" at bounding box center [208, 125] width 42 height 15
click at [207, 159] on button "concubinas" at bounding box center [208, 158] width 42 height 15
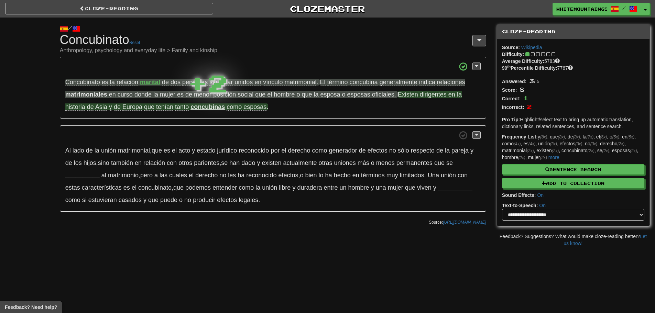
click at [165, 108] on span "tenían" at bounding box center [164, 107] width 17 height 7
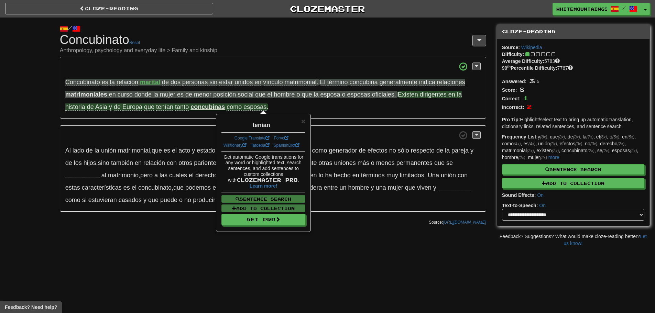
click at [162, 113] on p "Concubinato es la relación marital de dos personas sin estar unidos en vínculo …" at bounding box center [273, 88] width 426 height 62
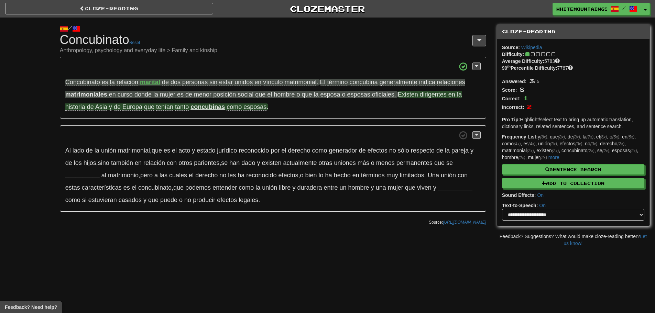
click at [185, 107] on span "tanto" at bounding box center [182, 107] width 14 height 7
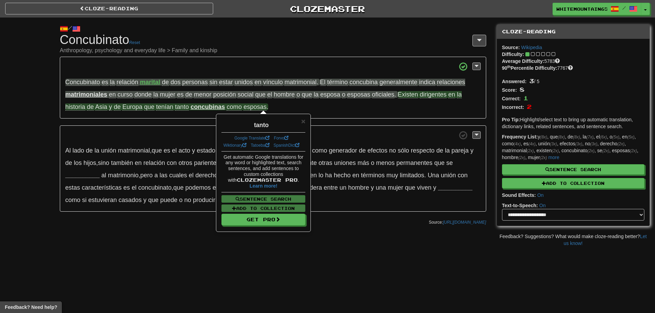
click at [179, 113] on p "Concubinato es la relación marital de dos personas sin estar unidos en vínculo …" at bounding box center [273, 88] width 426 height 62
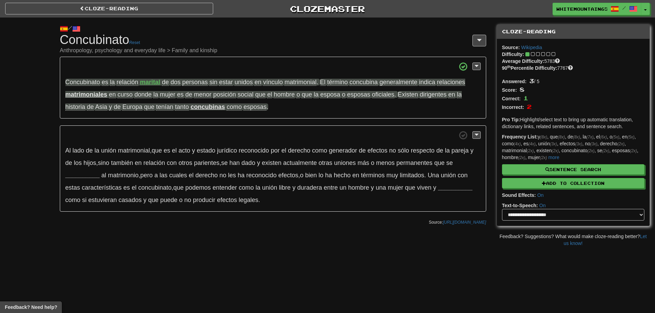
click at [172, 115] on p "Concubinato es la relación marital de dos personas sin estar unidos en vínculo …" at bounding box center [273, 88] width 426 height 62
click at [183, 114] on p "Concubinato es la relación marital de dos personas sin estar unidos en vínculo …" at bounding box center [273, 88] width 426 height 62
click at [221, 113] on p "Concubinato es la relación marital de dos personas sin estar unidos en vínculo …" at bounding box center [273, 88] width 426 height 62
click at [290, 113] on p "Concubinato es la relación marital de dos personas sin estar unidos en vínculo …" at bounding box center [273, 88] width 426 height 62
click at [235, 108] on span "como" at bounding box center [234, 107] width 15 height 7
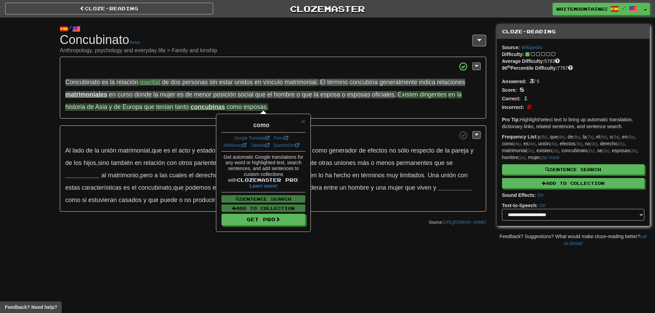
click at [342, 113] on p "Concubinato es la relación marital de dos personas sin estar unidos en vínculo …" at bounding box center [273, 88] width 426 height 62
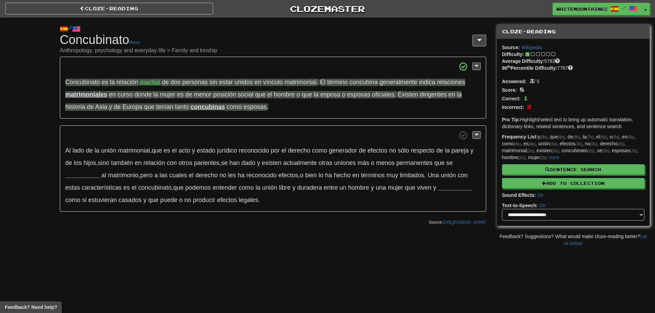
click at [286, 118] on p "Concubinato es la relación marital de dos personas sin estar unidos en vínculo …" at bounding box center [273, 88] width 426 height 62
click at [476, 67] on span at bounding box center [477, 66] width 4 height 5
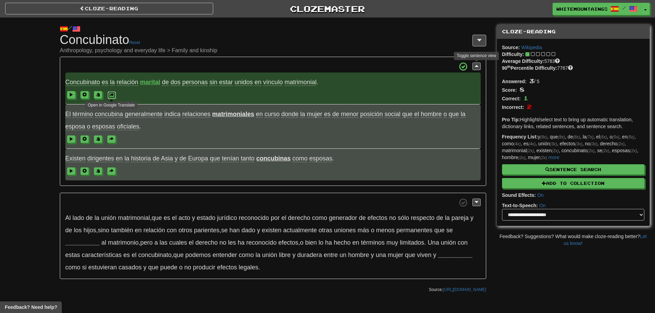
click at [115, 96] on button at bounding box center [112, 95] width 8 height 8
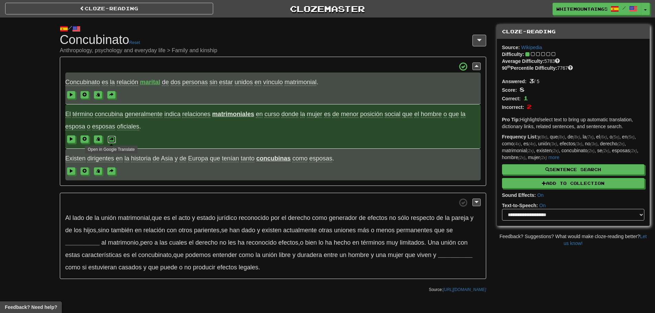
click at [112, 140] on span at bounding box center [112, 139] width 4 height 4
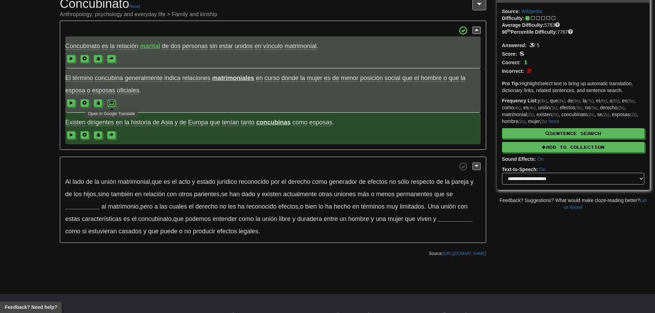
scroll to position [34, 0]
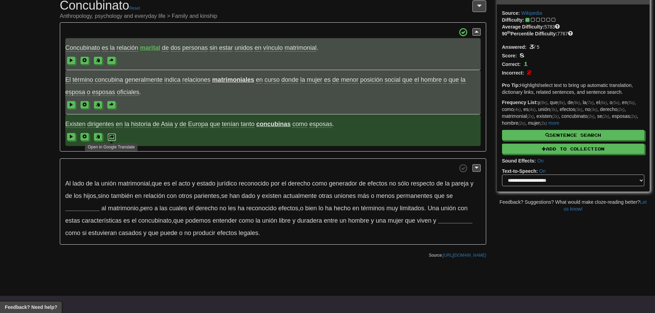
click at [113, 139] on span at bounding box center [112, 137] width 4 height 4
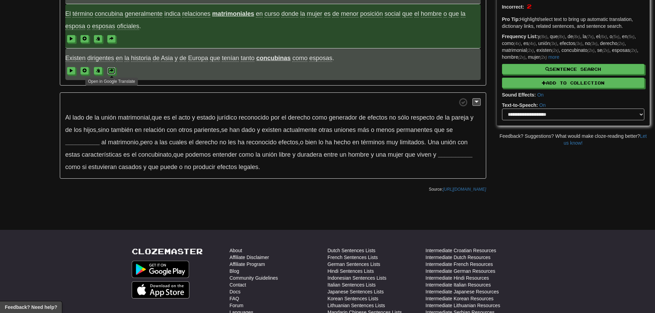
scroll to position [103, 0]
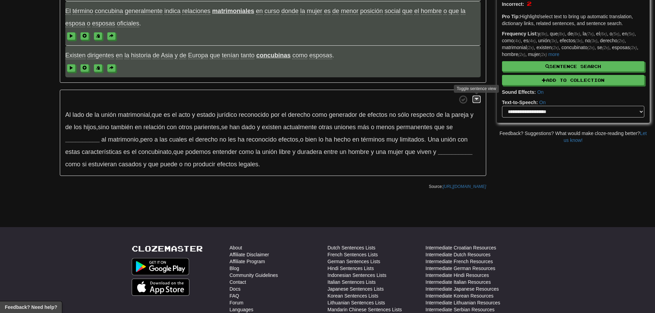
click at [476, 100] on span at bounding box center [477, 99] width 4 height 5
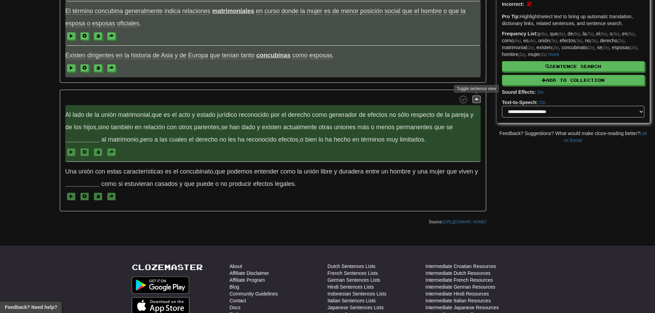
click at [120, 116] on span "matrimonial" at bounding box center [134, 114] width 32 height 7
click at [168, 114] on span "es" at bounding box center [167, 114] width 7 height 7
click at [259, 127] on span "Al lado de la unión matrimonial , que es el acto y estado jurídico reconocido p…" at bounding box center [269, 120] width 408 height 19
click at [88, 138] on strong "__________" at bounding box center [82, 139] width 34 height 7
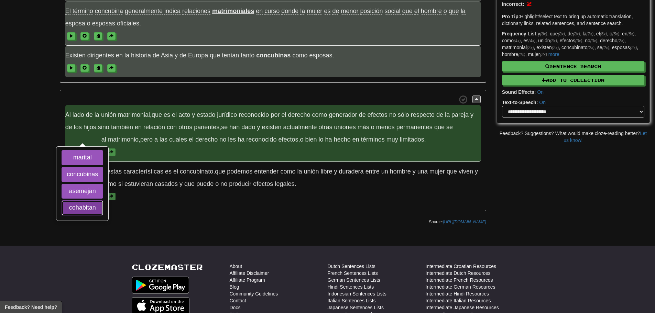
click at [87, 209] on button "cohabitan" at bounding box center [83, 207] width 42 height 15
click at [86, 193] on button "asemejan" at bounding box center [83, 191] width 42 height 15
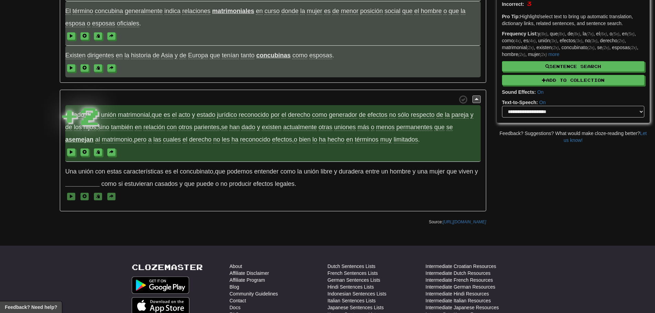
click at [81, 138] on strong "asemejan" at bounding box center [79, 139] width 28 height 7
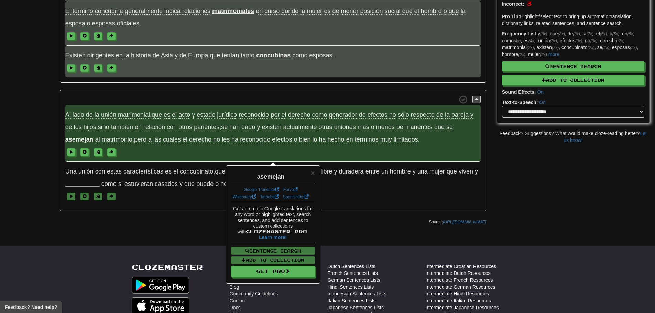
click at [149, 152] on span at bounding box center [272, 152] width 415 height 12
click at [148, 150] on span at bounding box center [272, 152] width 415 height 12
click at [112, 152] on span at bounding box center [112, 152] width 4 height 4
click at [164, 152] on span "Open in Google Translate" at bounding box center [272, 152] width 415 height 12
click at [15, 167] on div "/ Cloze-Reading Concubinato Reset Anthropology, psychology and everyday life > …" at bounding box center [327, 71] width 655 height 314
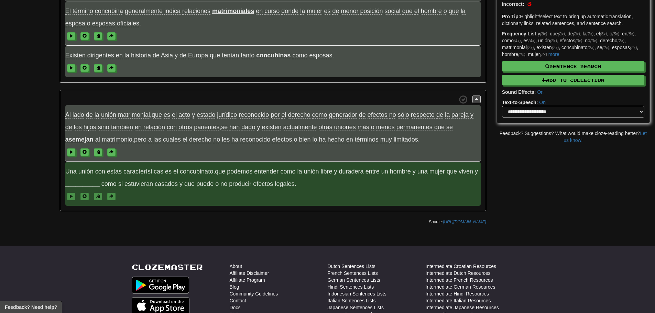
click at [80, 183] on strong "__________" at bounding box center [82, 184] width 34 height 7
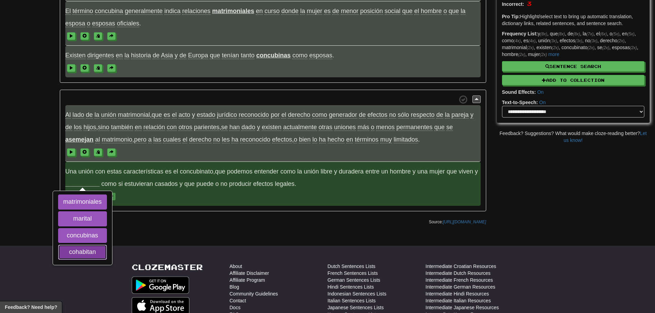
click at [93, 253] on button "cohabitan" at bounding box center [82, 252] width 49 height 15
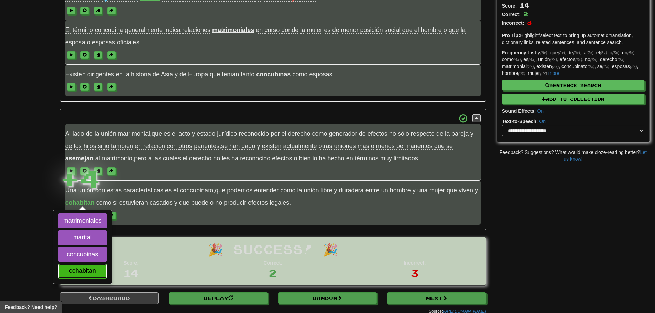
scroll to position [84, 0]
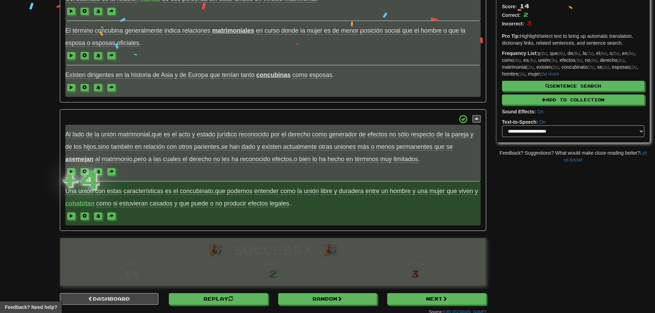
click at [144, 192] on span "características" at bounding box center [143, 191] width 40 height 7
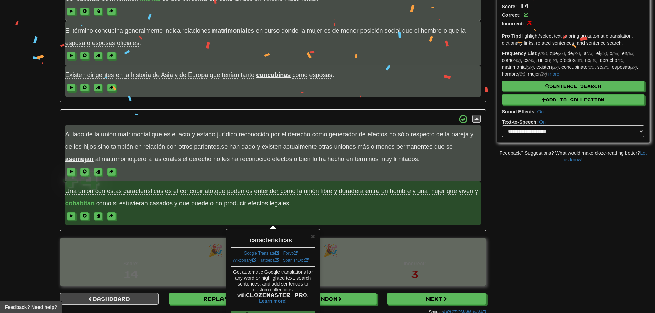
click at [151, 183] on span "Una unión con estas características es el concubinato , que podemos entender co…" at bounding box center [272, 204] width 415 height 44
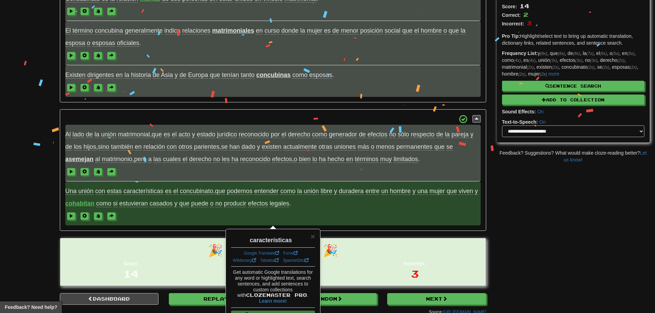
click at [133, 183] on span "Una unión con estas características es el concubinato , que podemos entender co…" at bounding box center [272, 204] width 415 height 44
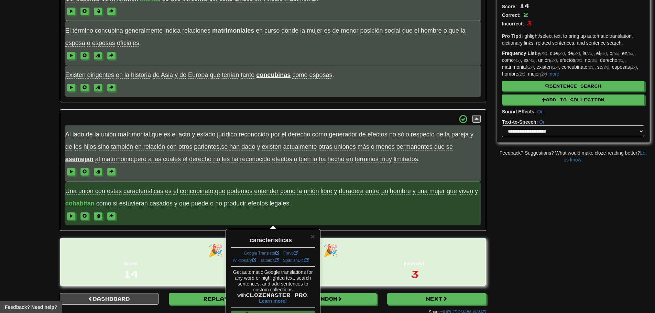
click at [136, 212] on span at bounding box center [272, 216] width 415 height 12
click at [112, 218] on span at bounding box center [112, 216] width 4 height 4
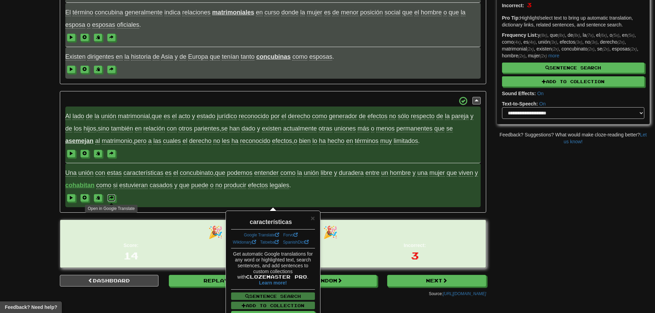
scroll to position [187, 0]
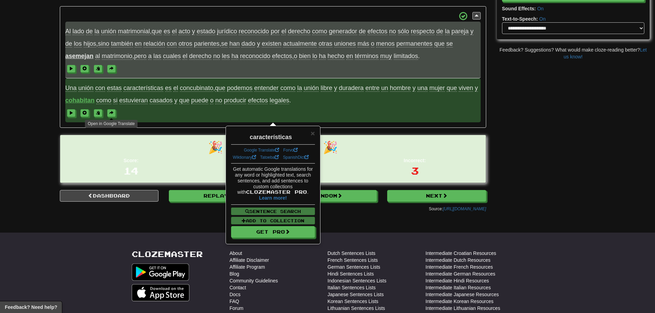
drag, startPoint x: 537, startPoint y: 211, endPoint x: 496, endPoint y: 203, distance: 42.1
click at [537, 210] on div "/ Cloze-Reading Concubinato Reset Anthropology, psychology and everyday life > …" at bounding box center [327, 23] width 655 height 385
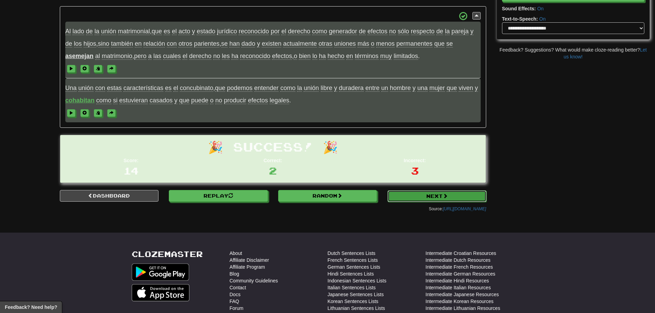
click at [428, 193] on link "Next" at bounding box center [437, 197] width 99 height 12
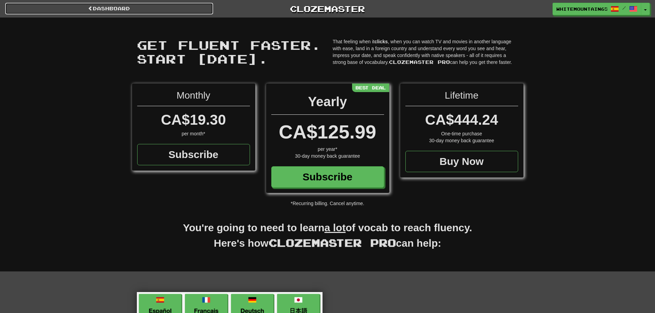
click at [117, 5] on link "Dashboard" at bounding box center [109, 9] width 208 height 12
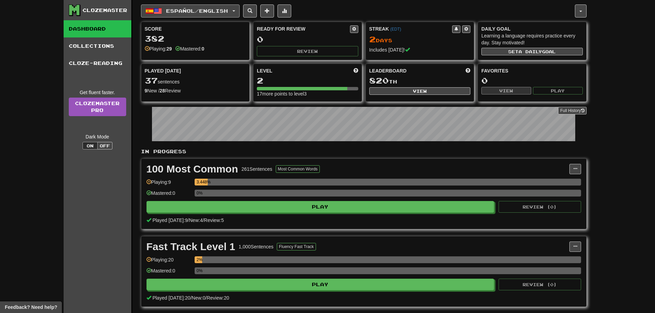
click at [211, 8] on span "Español / English" at bounding box center [197, 11] width 62 height 6
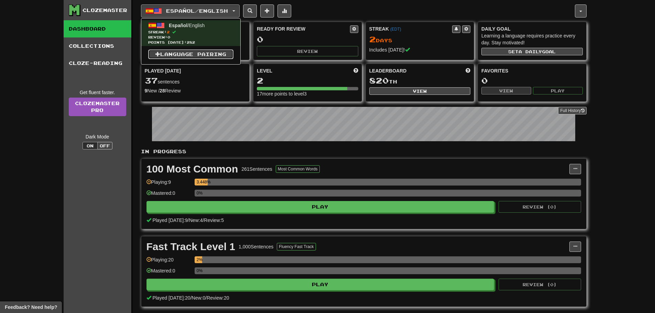
click at [187, 54] on link "Language Pairing" at bounding box center [190, 55] width 85 height 10
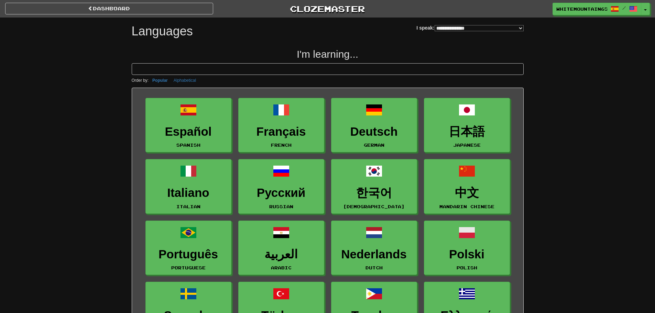
select select "*******"
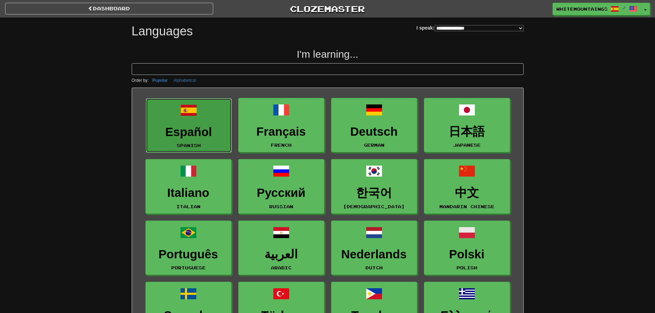
click at [216, 121] on link "Español Spanish" at bounding box center [189, 125] width 86 height 55
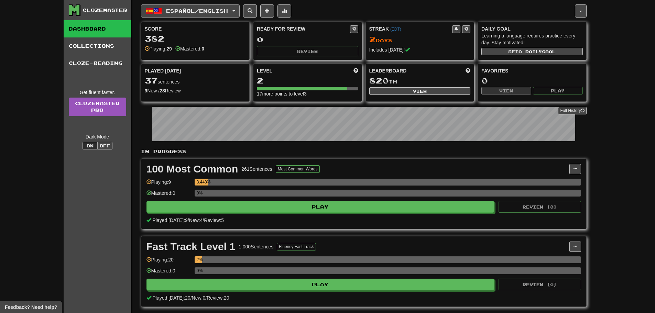
click at [235, 11] on button "Español / English" at bounding box center [190, 10] width 99 height 13
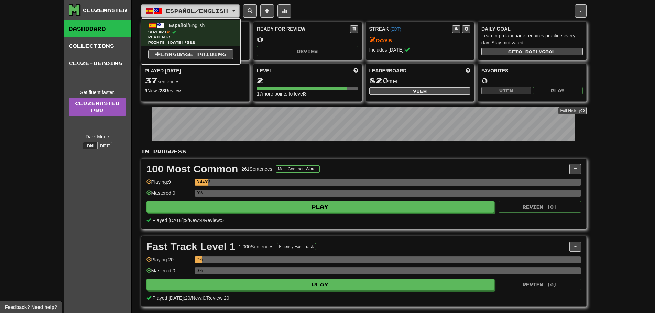
click at [228, 11] on span "Español / English" at bounding box center [197, 11] width 62 height 6
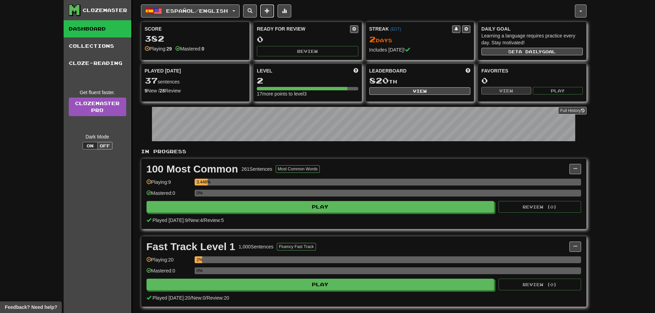
click at [270, 10] on span at bounding box center [267, 10] width 5 height 5
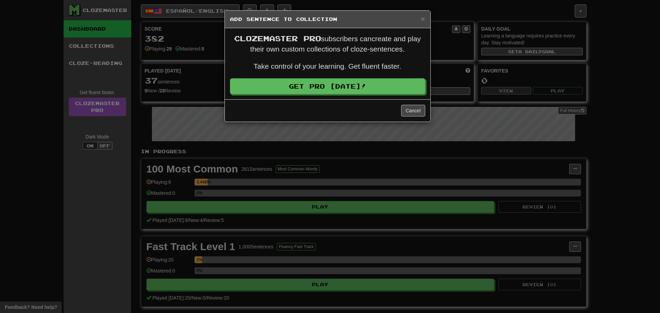
click at [420, 17] on h5 "Add Sentence to Collection" at bounding box center [327, 19] width 195 height 7
click at [422, 18] on span "×" at bounding box center [423, 19] width 4 height 8
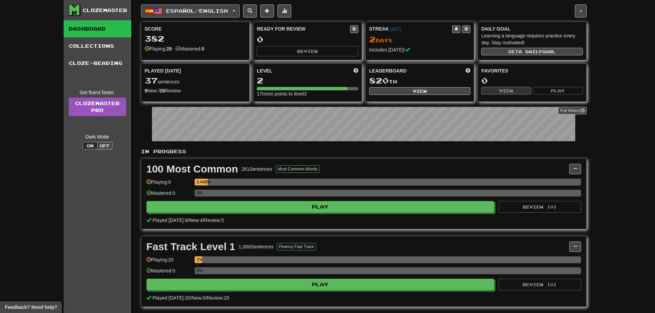
click at [220, 14] on button "Español / English" at bounding box center [190, 10] width 99 height 13
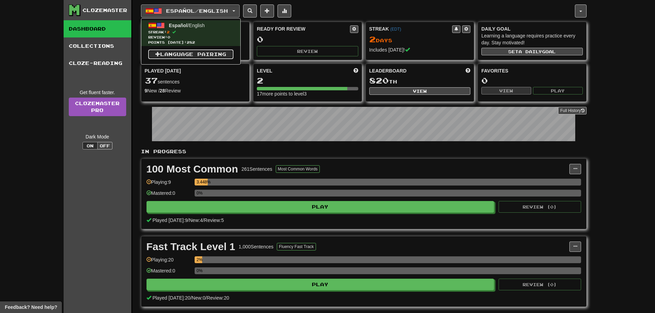
click at [200, 53] on link "Language Pairing" at bounding box center [190, 55] width 85 height 10
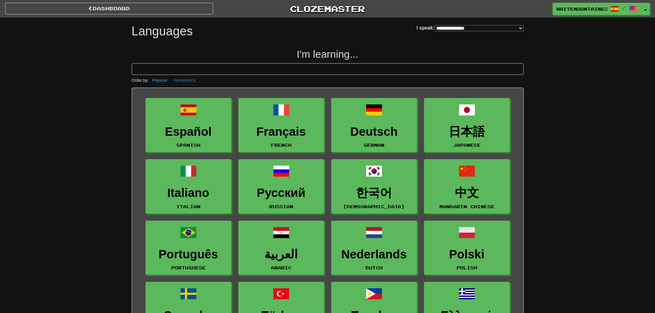
select select "*******"
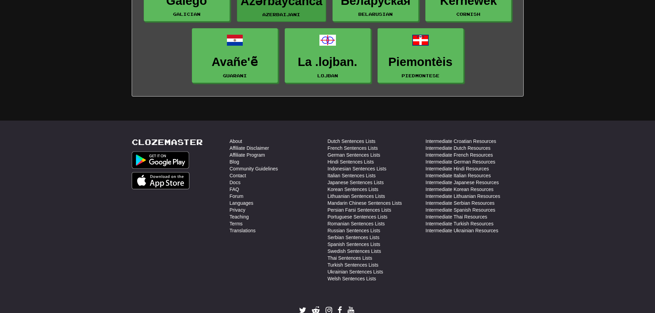
scroll to position [1135, 0]
